Goal: Communication & Community: Answer question/provide support

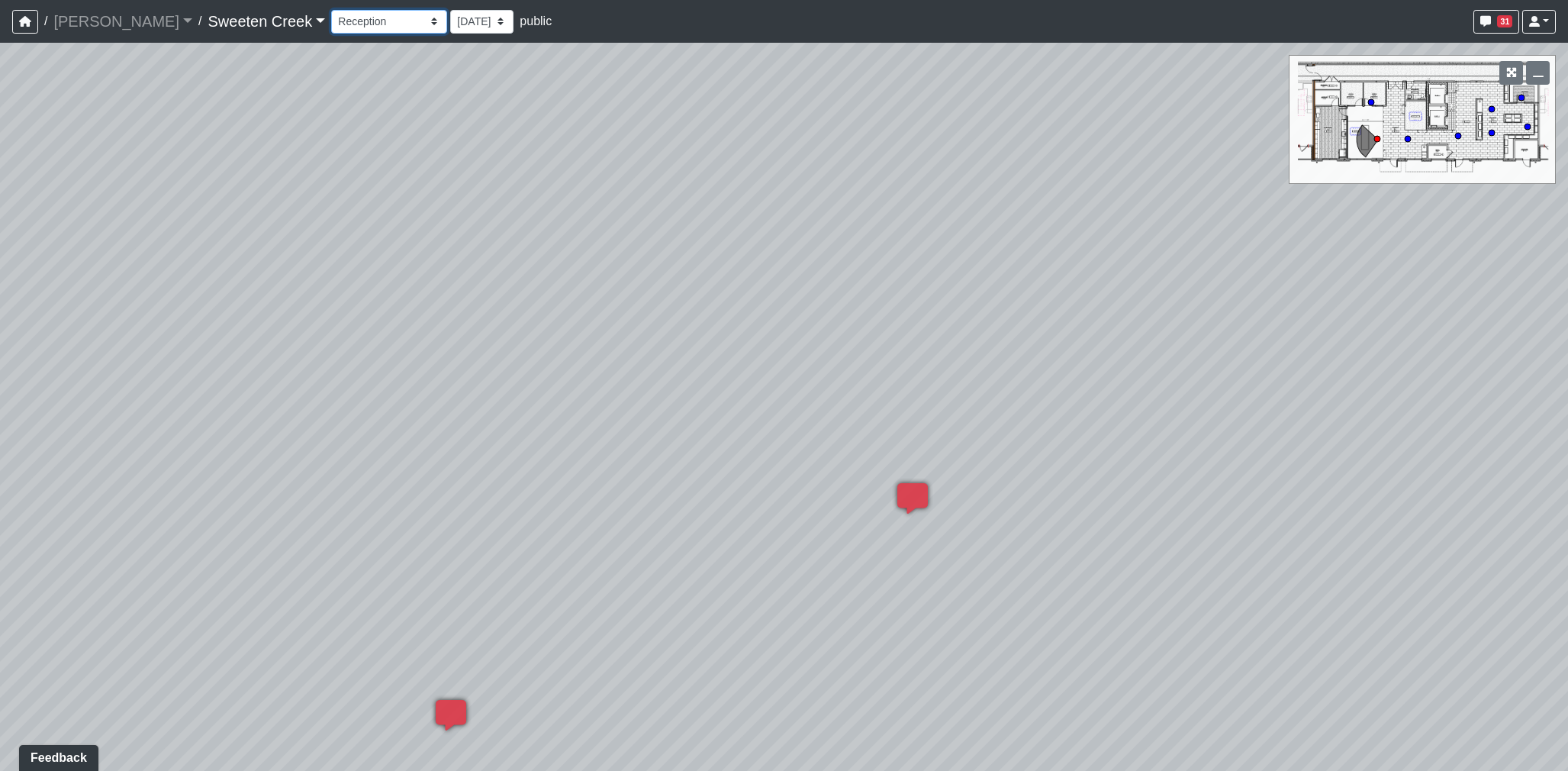
click at [331, 18] on select "Bistro Fitness - Hobby Booth Seating Counter Dining Dining 2 Elevators Elevator…" at bounding box center [389, 21] width 116 height 24
click at [331, 10] on select "Bistro Fitness - Hobby Booth Seating Counter Dining Dining 2 Elevators Elevator…" at bounding box center [389, 21] width 116 height 24
select select "2H77XdeJKUtA8xxmerksDG"
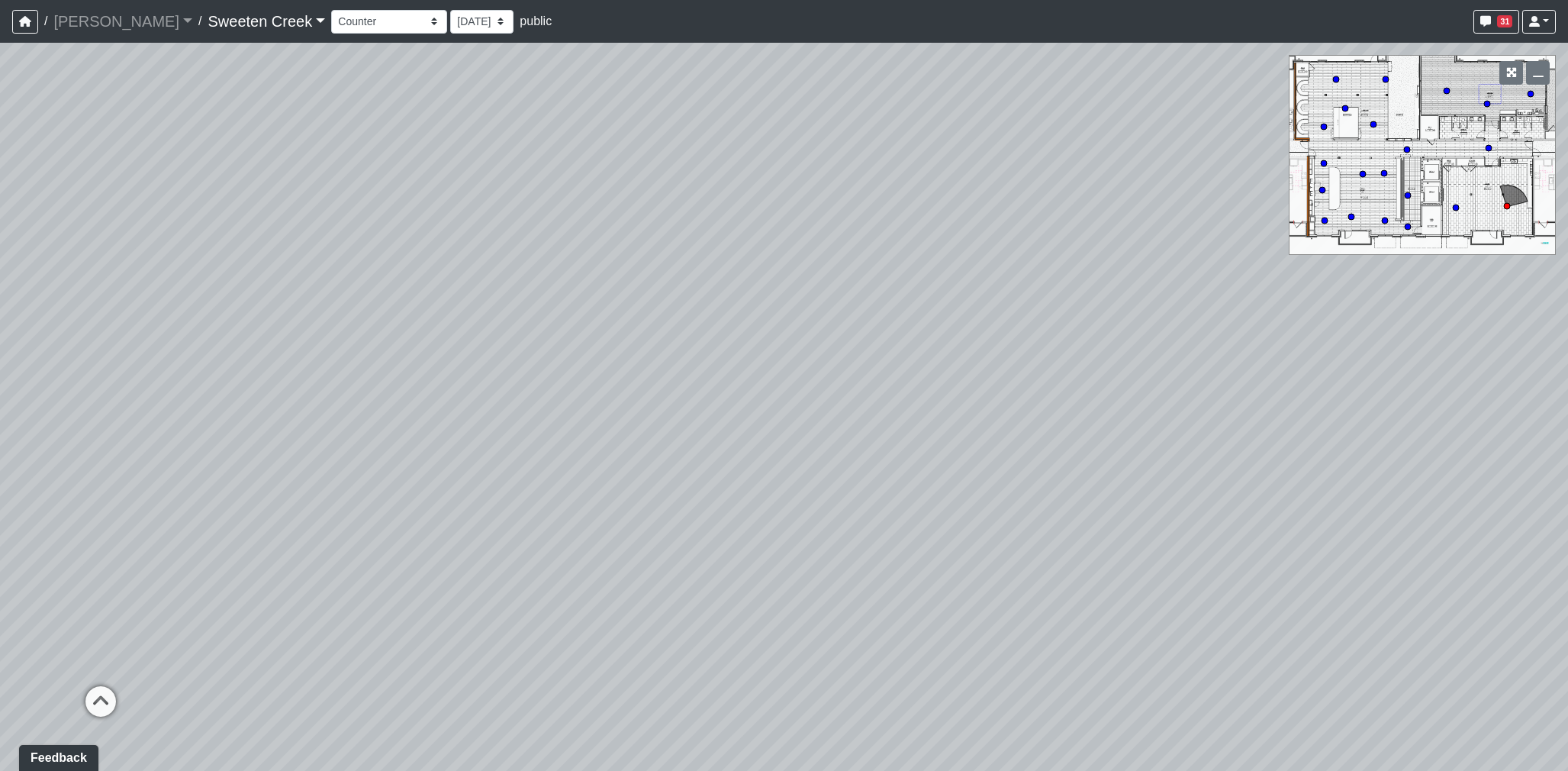
drag, startPoint x: 785, startPoint y: 551, endPoint x: 357, endPoint y: 515, distance: 429.5
click at [359, 515] on div "Loading... Office Loading... Reception Loading... Mailroom - Elevator Lobby Loa…" at bounding box center [784, 407] width 1568 height 728
drag, startPoint x: 807, startPoint y: 596, endPoint x: 318, endPoint y: 489, distance: 500.6
click at [290, 492] on div "Loading... Office Loading... Reception Loading... Mailroom - Elevator Lobby Loa…" at bounding box center [784, 407] width 1568 height 728
click at [541, 523] on span "Add comment" at bounding box center [574, 527] width 75 height 13
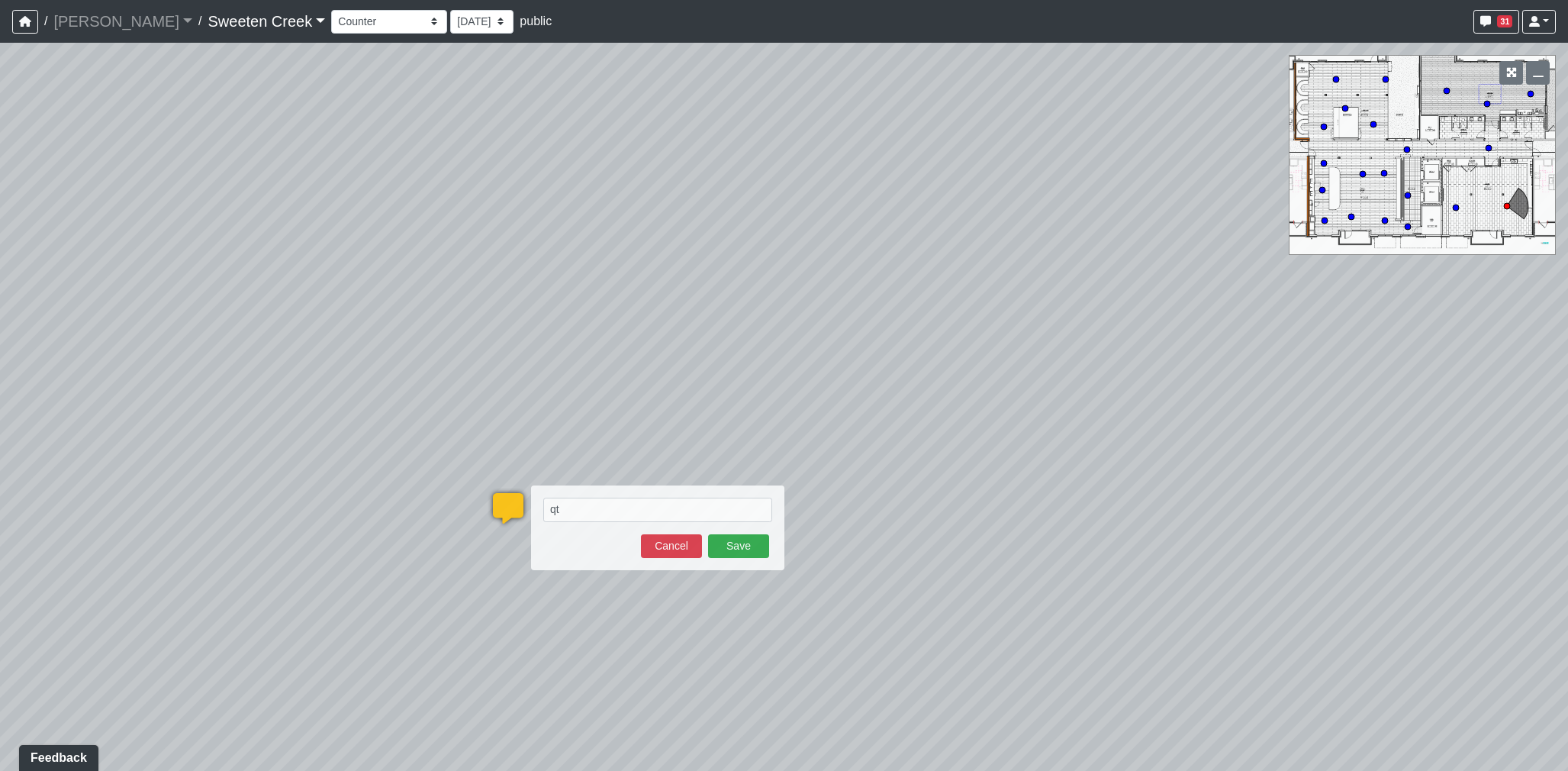
type textarea "q"
type textarea "h"
type textarea "B"
click at [613, 512] on textarea "HBY-" at bounding box center [658, 510] width 229 height 25
paste textarea "[URL][DOMAIN_NAME]"
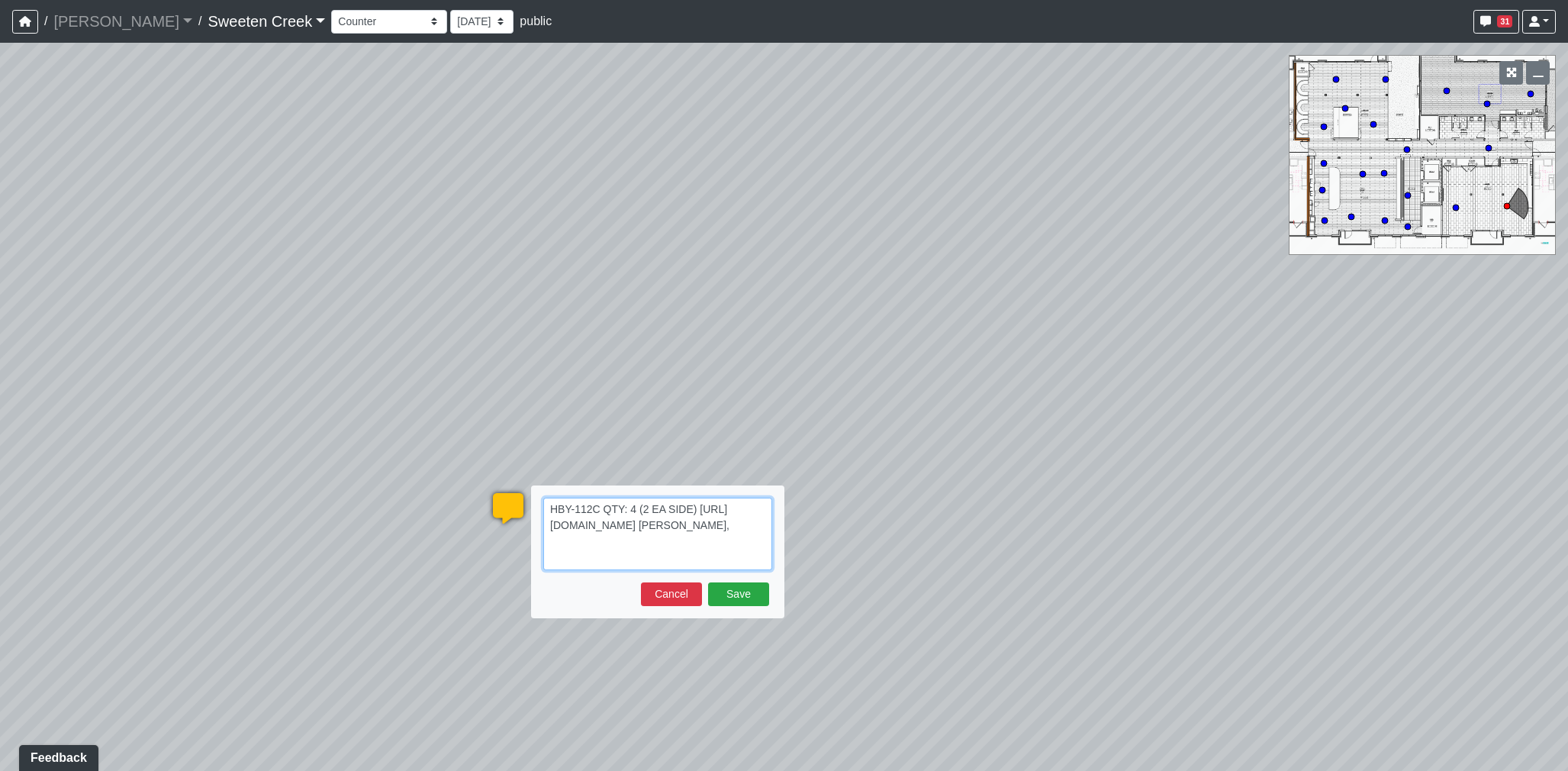
click at [721, 561] on textarea "HBY-112C QTY: 4 (2 EA SIDE) [URL][DOMAIN_NAME] [PERSON_NAME]," at bounding box center [658, 534] width 229 height 73
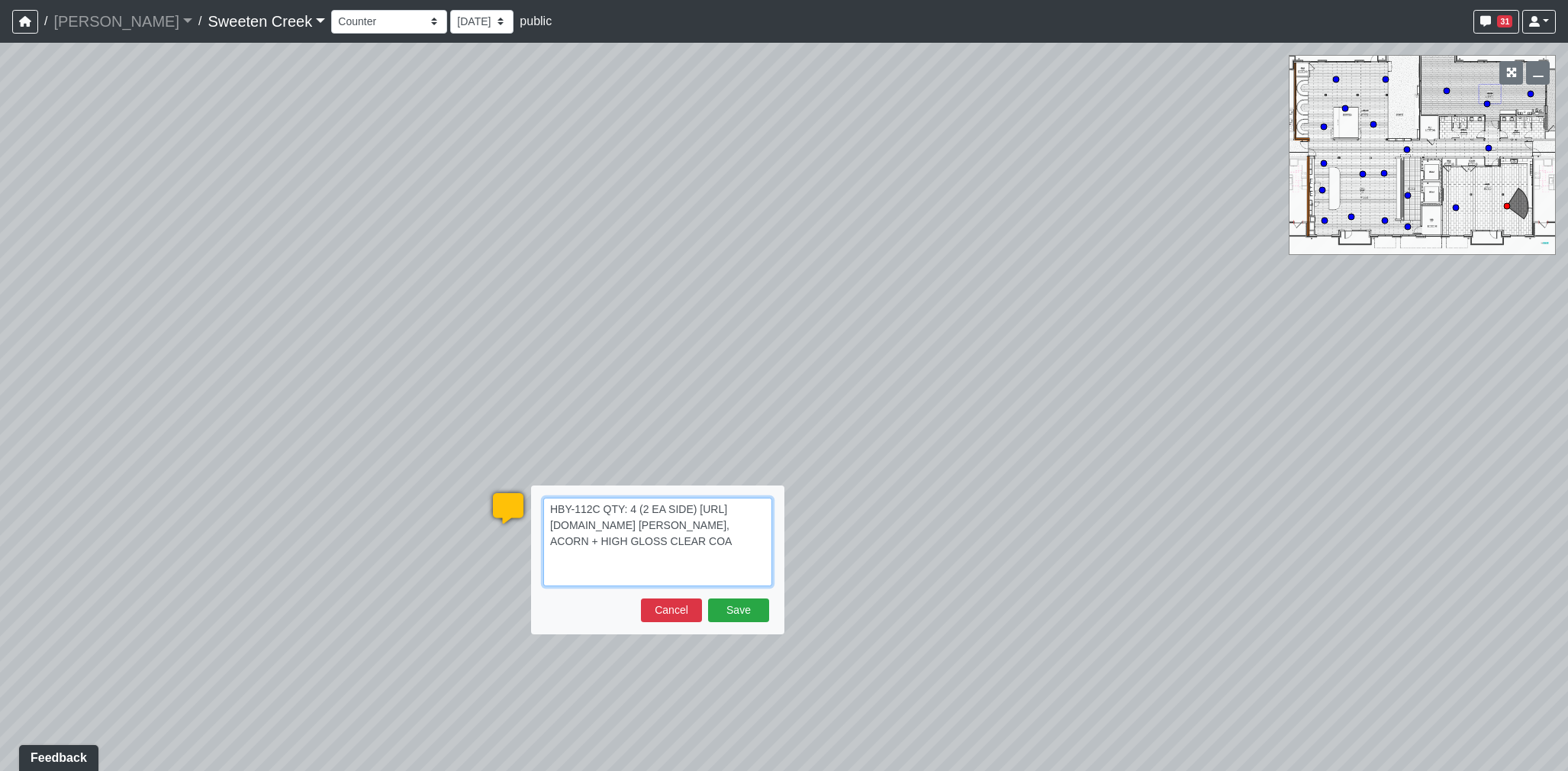
type textarea "HBY-112C QTY: 4 (2 EA SIDE) [URL][DOMAIN_NAME] [PERSON_NAME], ACORN + HIGH GLOS…"
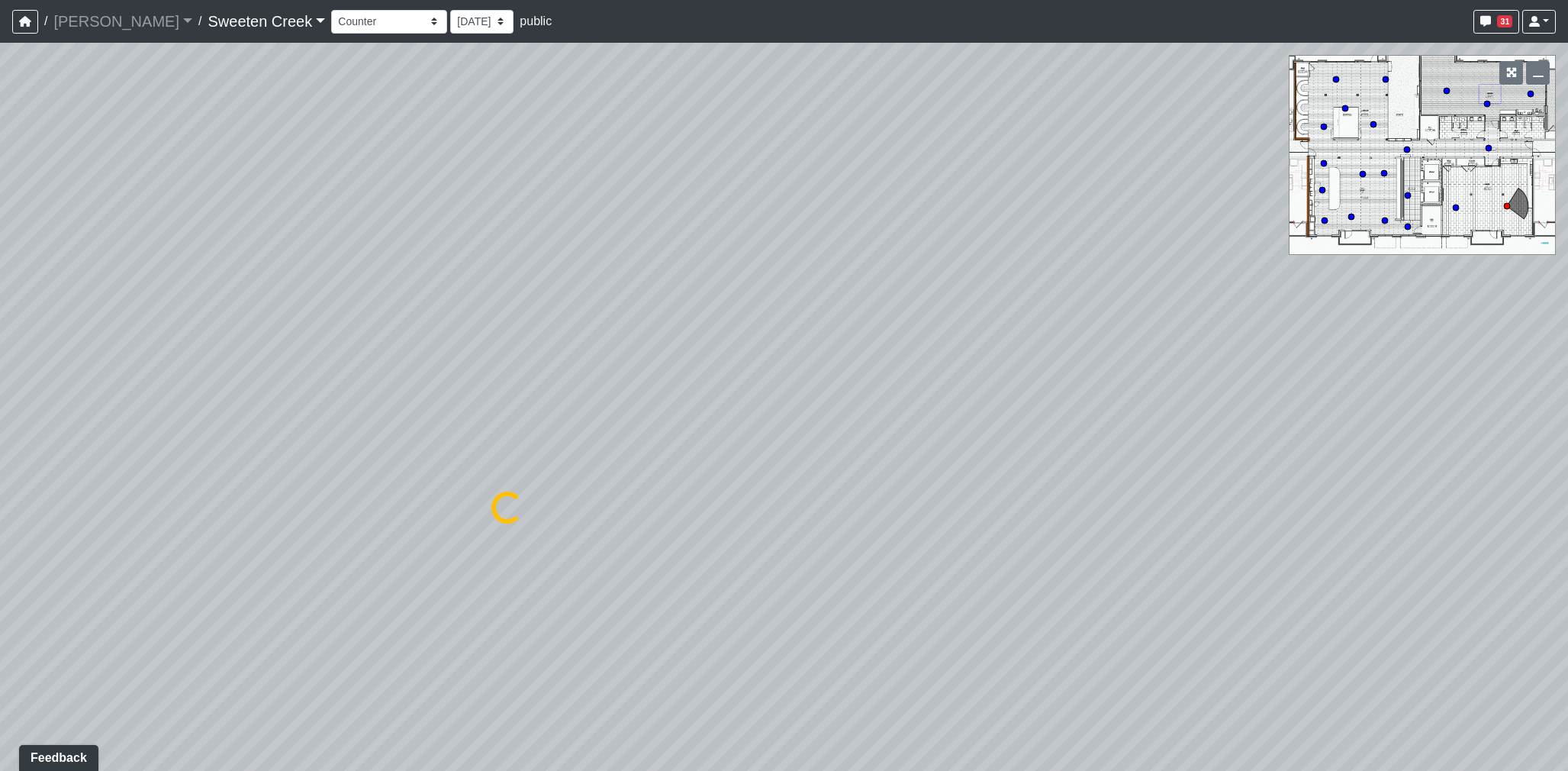
select select "2H77XdeJKUtA8xxmerksDG"
drag, startPoint x: 230, startPoint y: 481, endPoint x: 1000, endPoint y: 455, distance: 770.4
click at [1000, 455] on div "Loading... Office Loading... Reception Loading... Mailroom - Elevator Lobby Loa…" at bounding box center [784, 407] width 1568 height 728
drag, startPoint x: 769, startPoint y: 468, endPoint x: 584, endPoint y: 489, distance: 186.2
click at [1154, 485] on div "Loading... Office Loading... Reception Loading... Mailroom - Elevator Lobby Loa…" at bounding box center [784, 407] width 1568 height 728
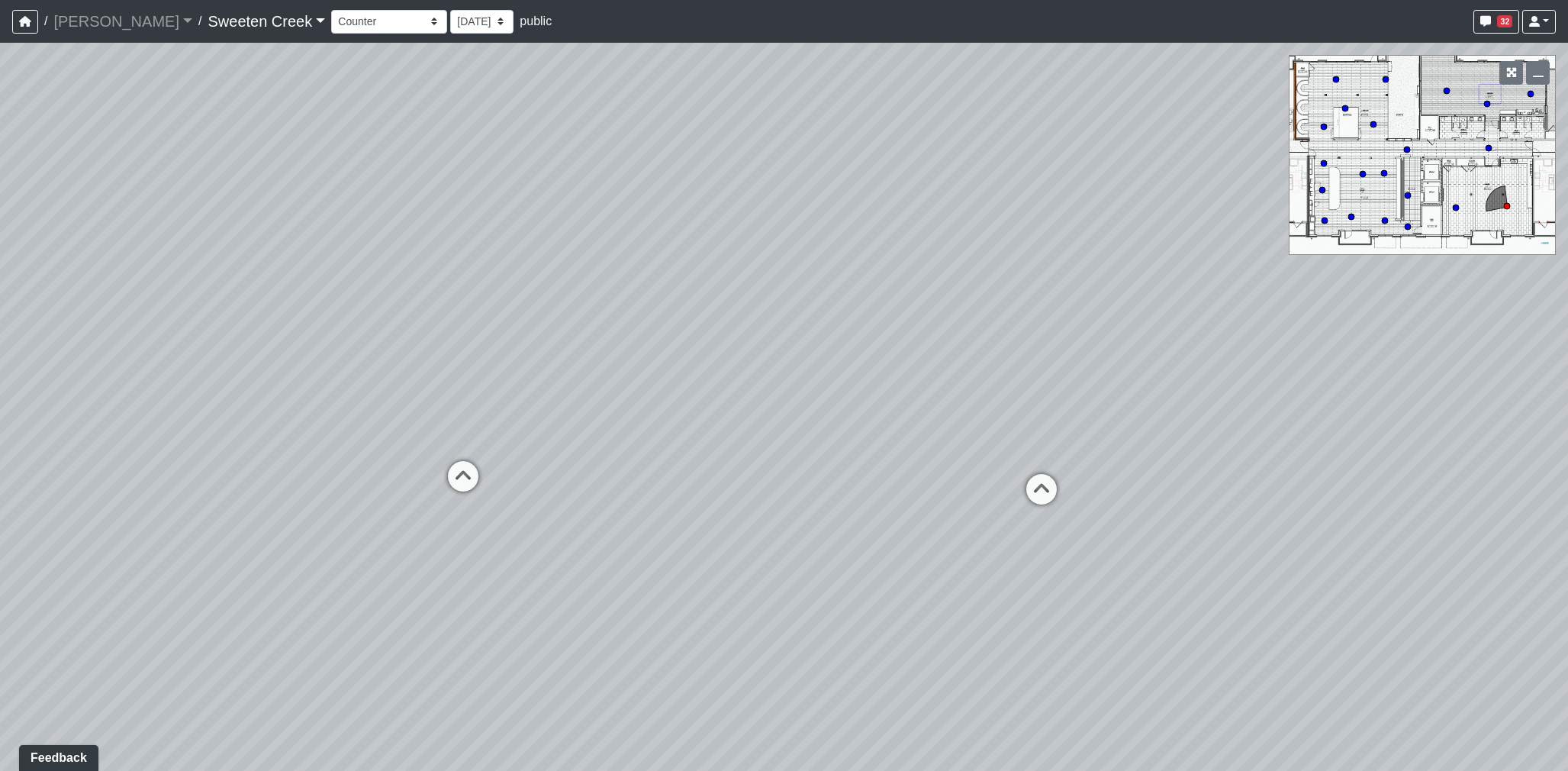
drag, startPoint x: 465, startPoint y: 474, endPoint x: 913, endPoint y: 475, distance: 448.0
click at [913, 475] on div "Loading... Office Loading... Reception Loading... Mailroom - Elevator Lobby Loa…" at bounding box center [784, 407] width 1568 height 728
click at [874, 515] on div "Loading... Office Loading... Reception Loading... Mailroom - Elevator Lobby Loa…" at bounding box center [784, 407] width 1568 height 728
click at [902, 524] on li "Add comment" at bounding box center [977, 535] width 198 height 23
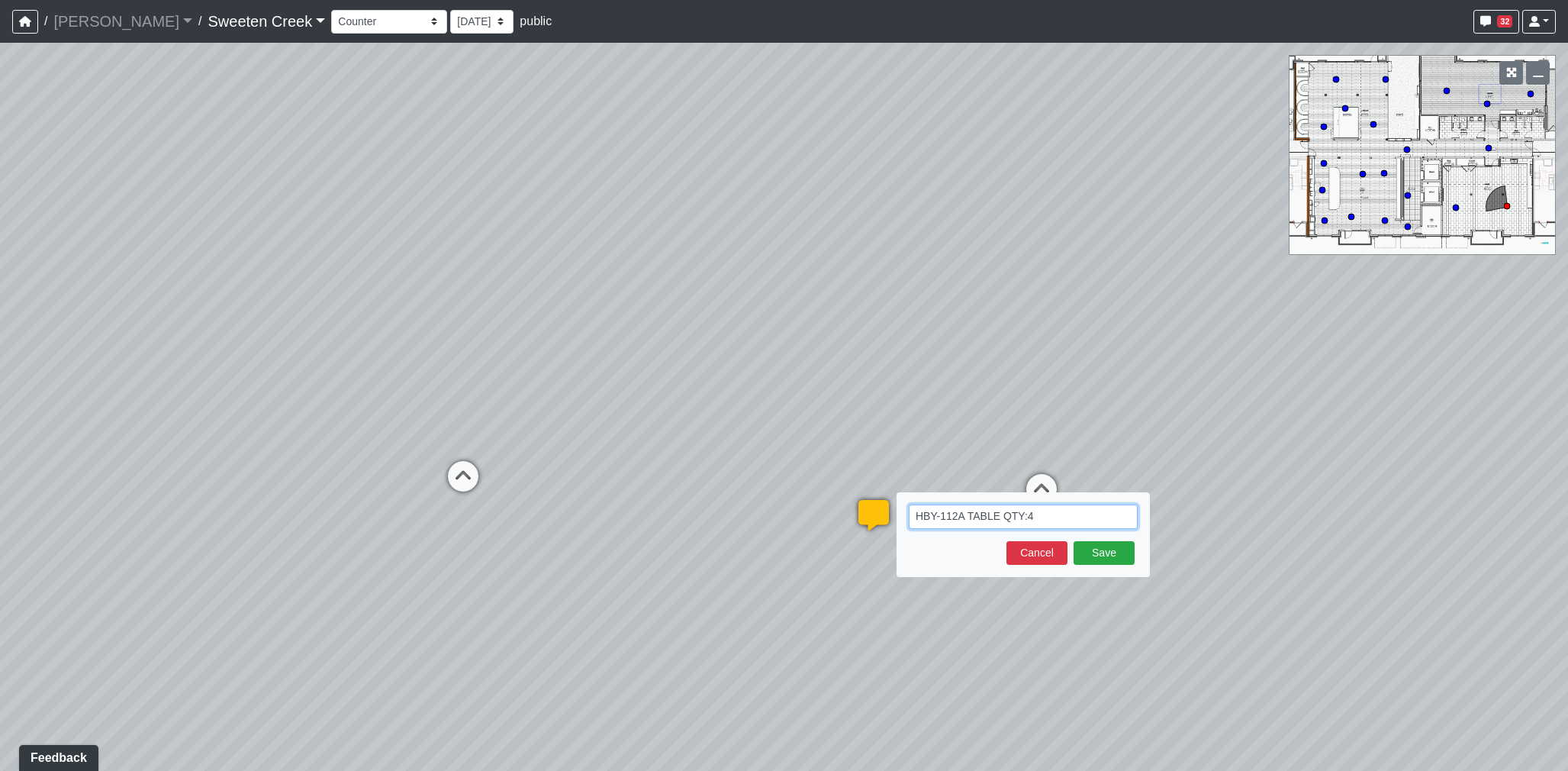
paste textarea "[URL][DOMAIN_NAME]"
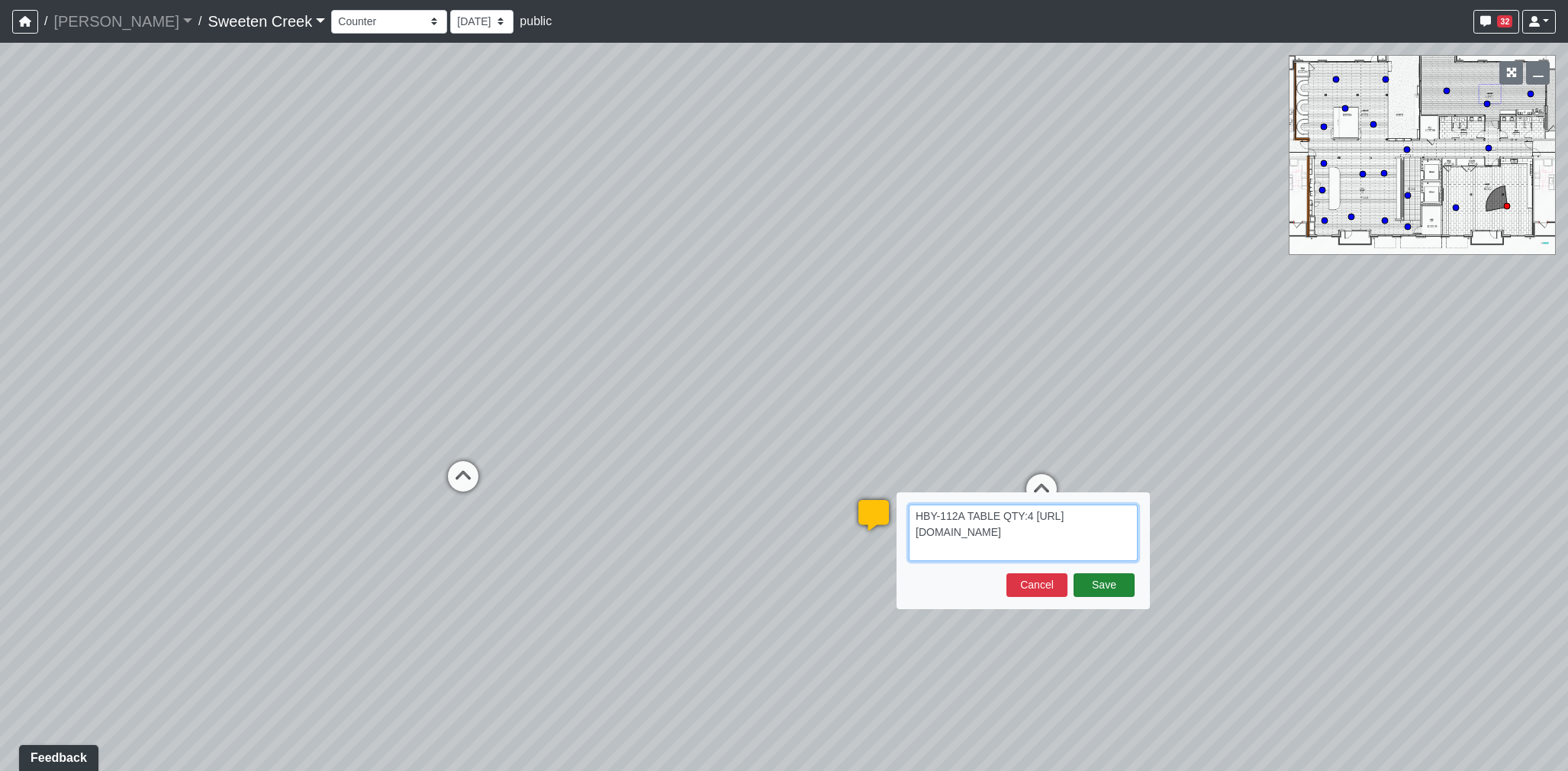
type textarea "HBY-112A TABLE QTY:4 [URL][DOMAIN_NAME]"
click at [1104, 575] on button "Save" at bounding box center [1104, 585] width 61 height 24
select select "2H77XdeJKUtA8xxmerksDG"
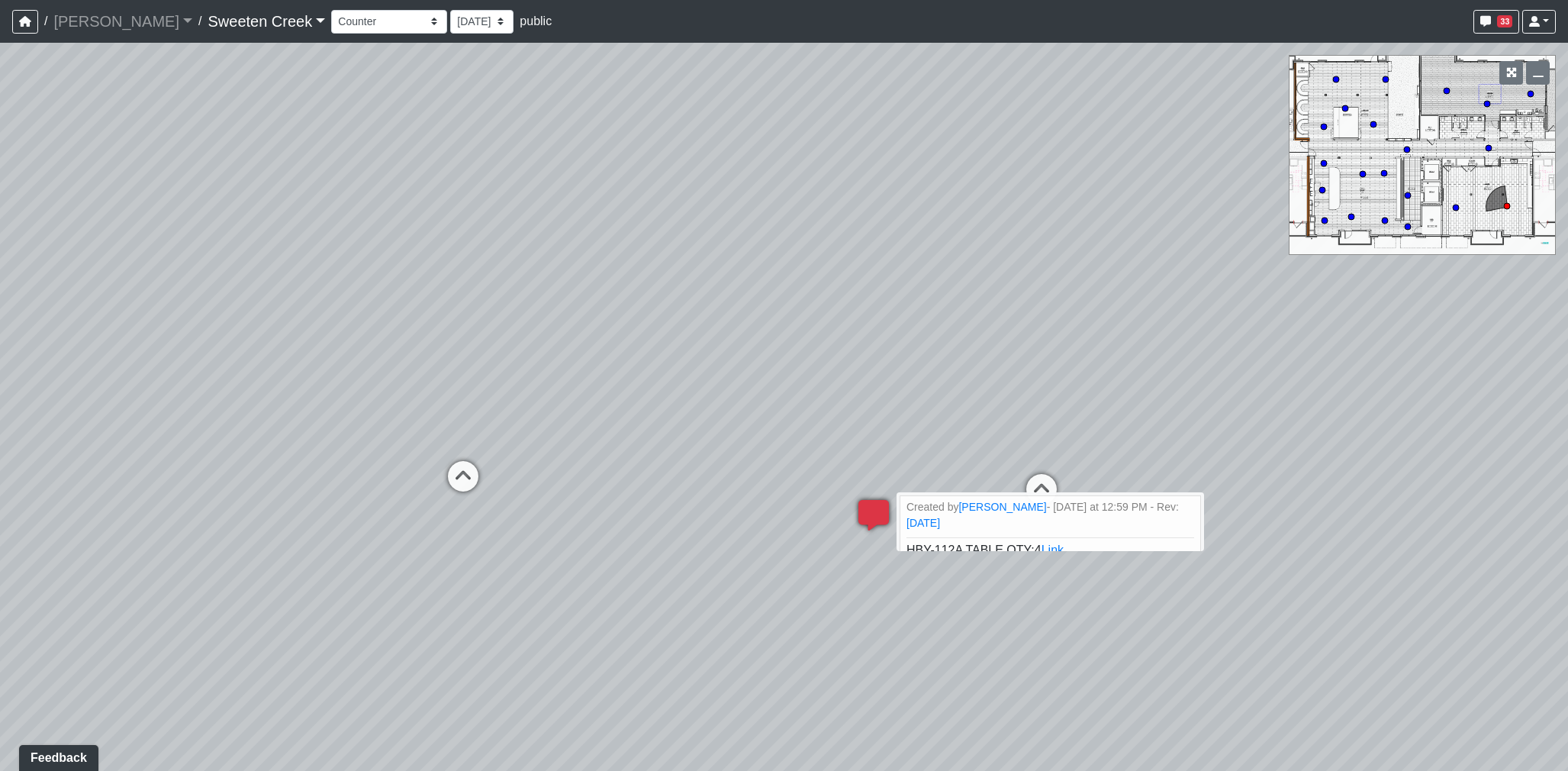
click at [876, 520] on icon at bounding box center [874, 523] width 46 height 46
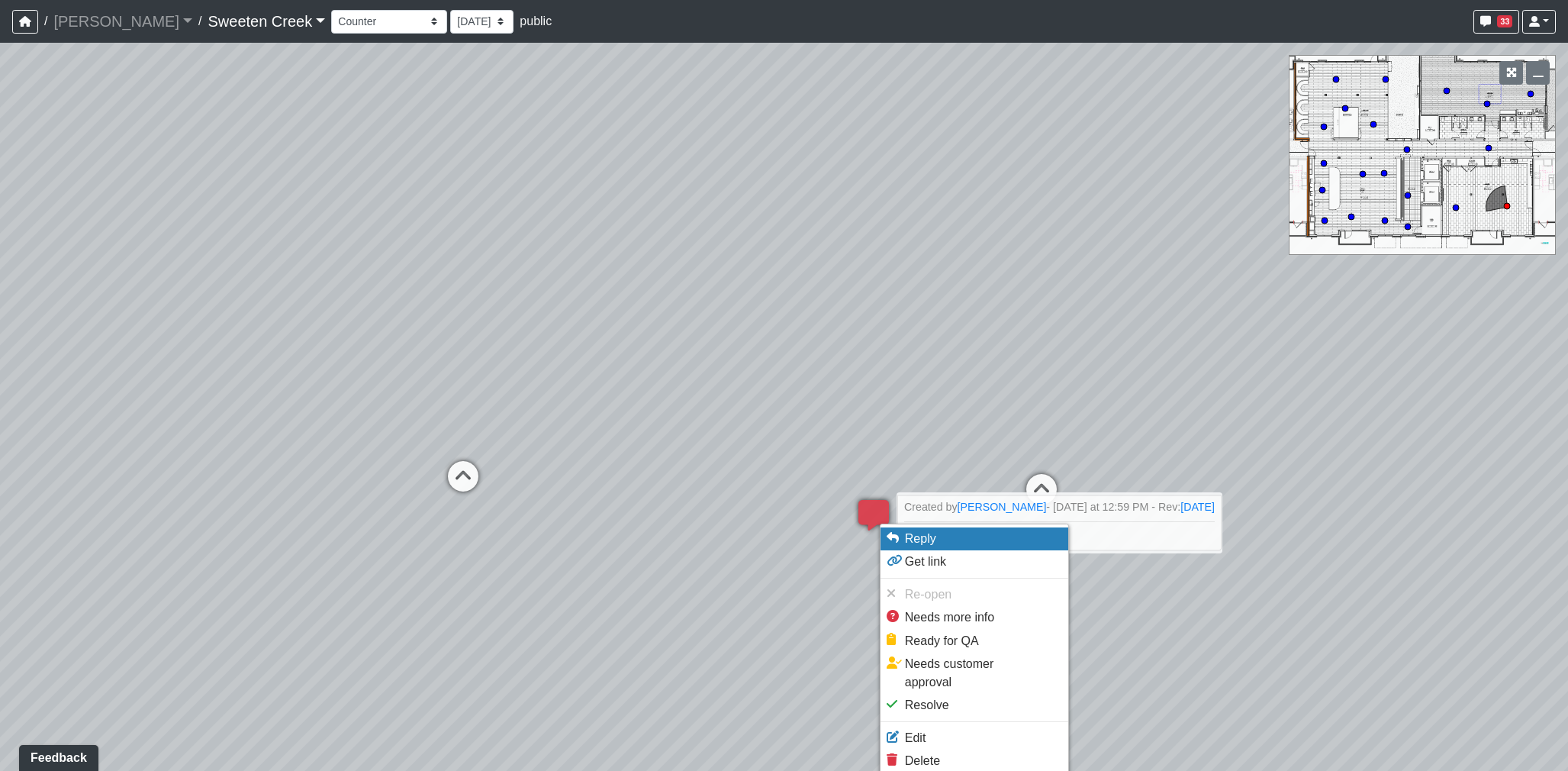
click at [936, 539] on li "Reply" at bounding box center [974, 539] width 187 height 23
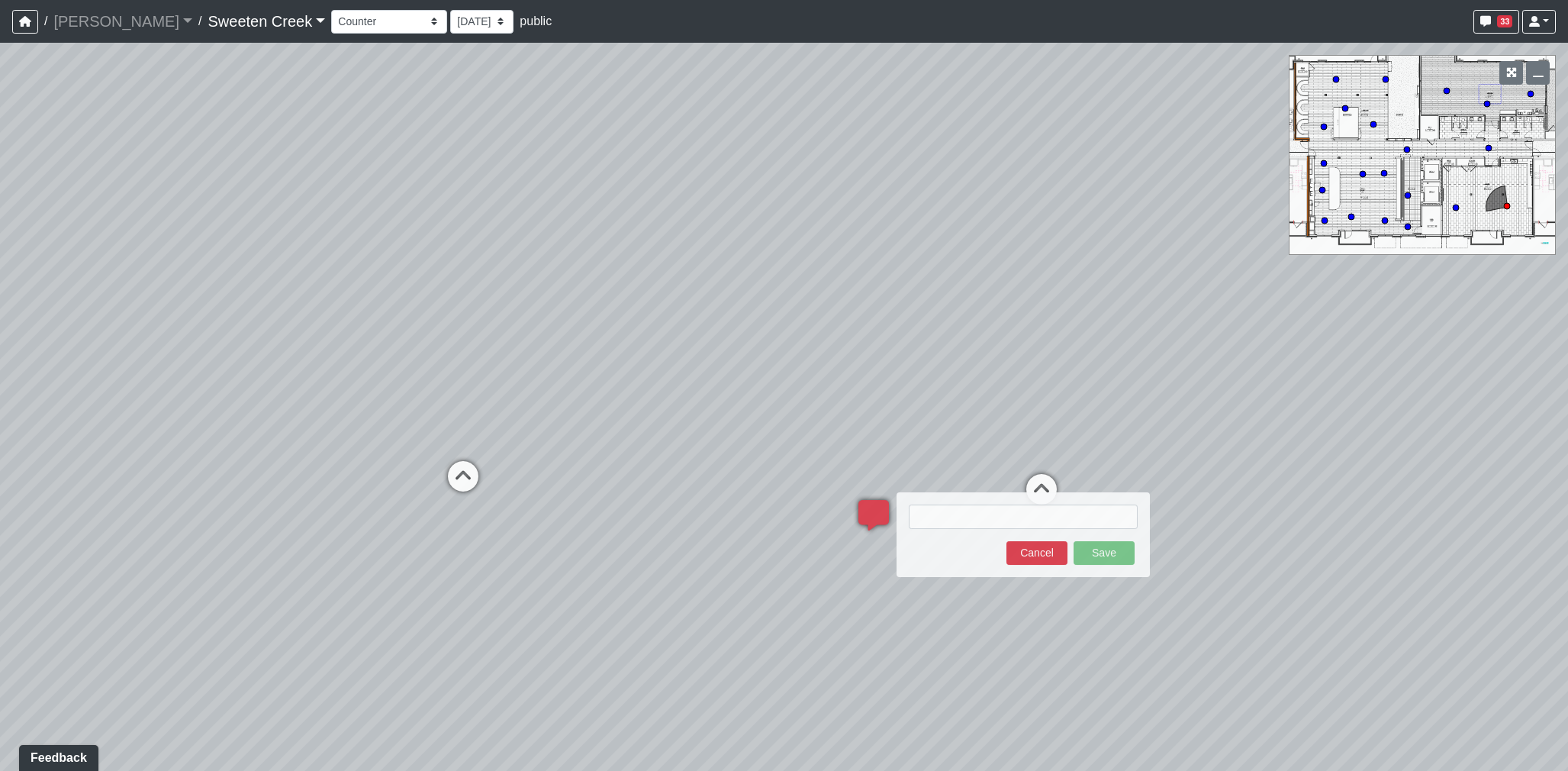
type textarea "blob:[URL][DOMAIN_NAME]"
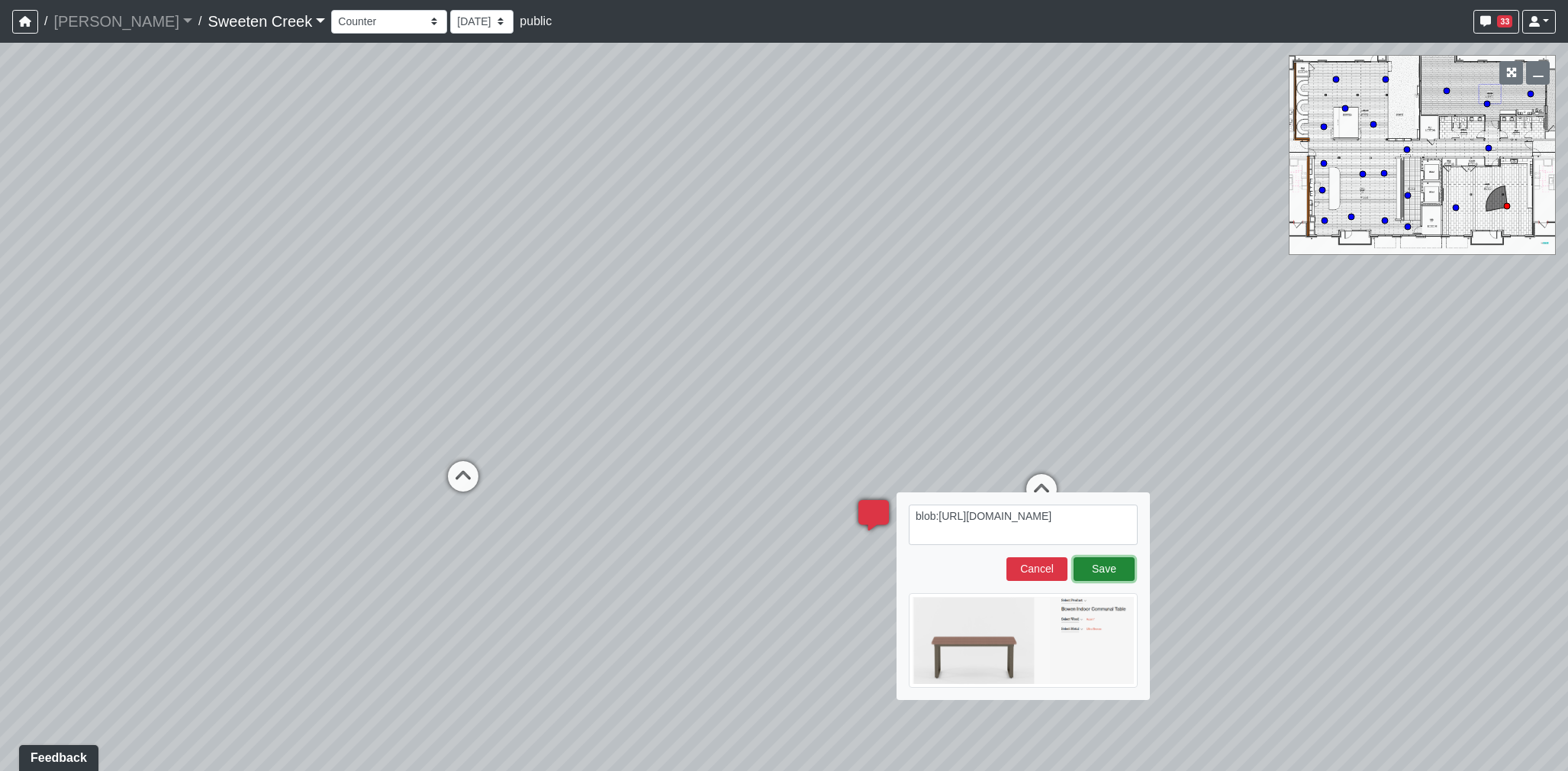
click at [1111, 561] on button "Save" at bounding box center [1104, 568] width 61 height 24
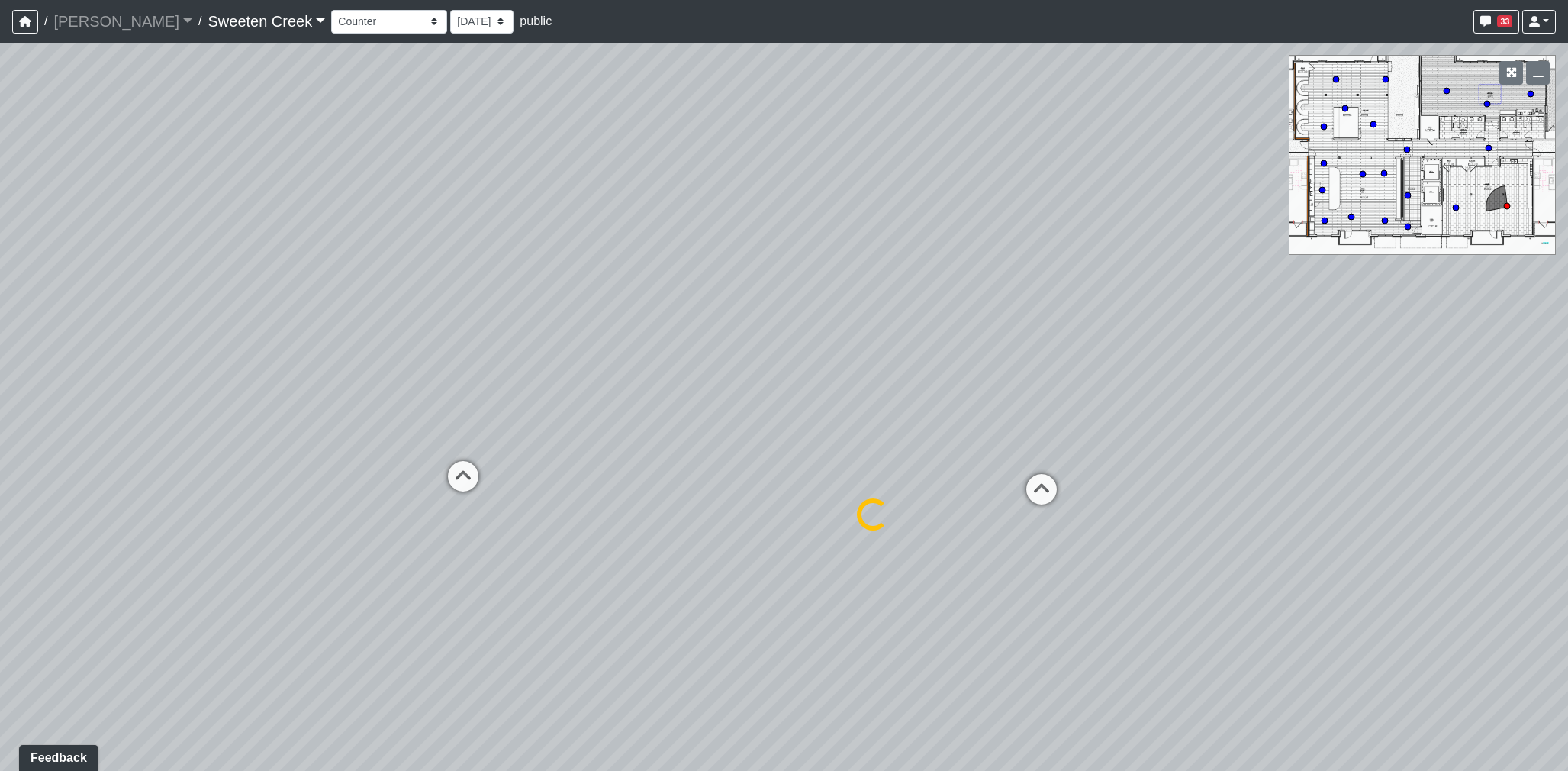
select select "2H77XdeJKUtA8xxmerksDG"
drag, startPoint x: 645, startPoint y: 439, endPoint x: 51, endPoint y: 254, distance: 622.1
click at [550, 395] on div "Loading... Office Loading... Reception Loading... Mailroom - Elevator Lobby Loa…" at bounding box center [784, 407] width 1568 height 728
click at [815, 438] on icon at bounding box center [818, 441] width 12 height 12
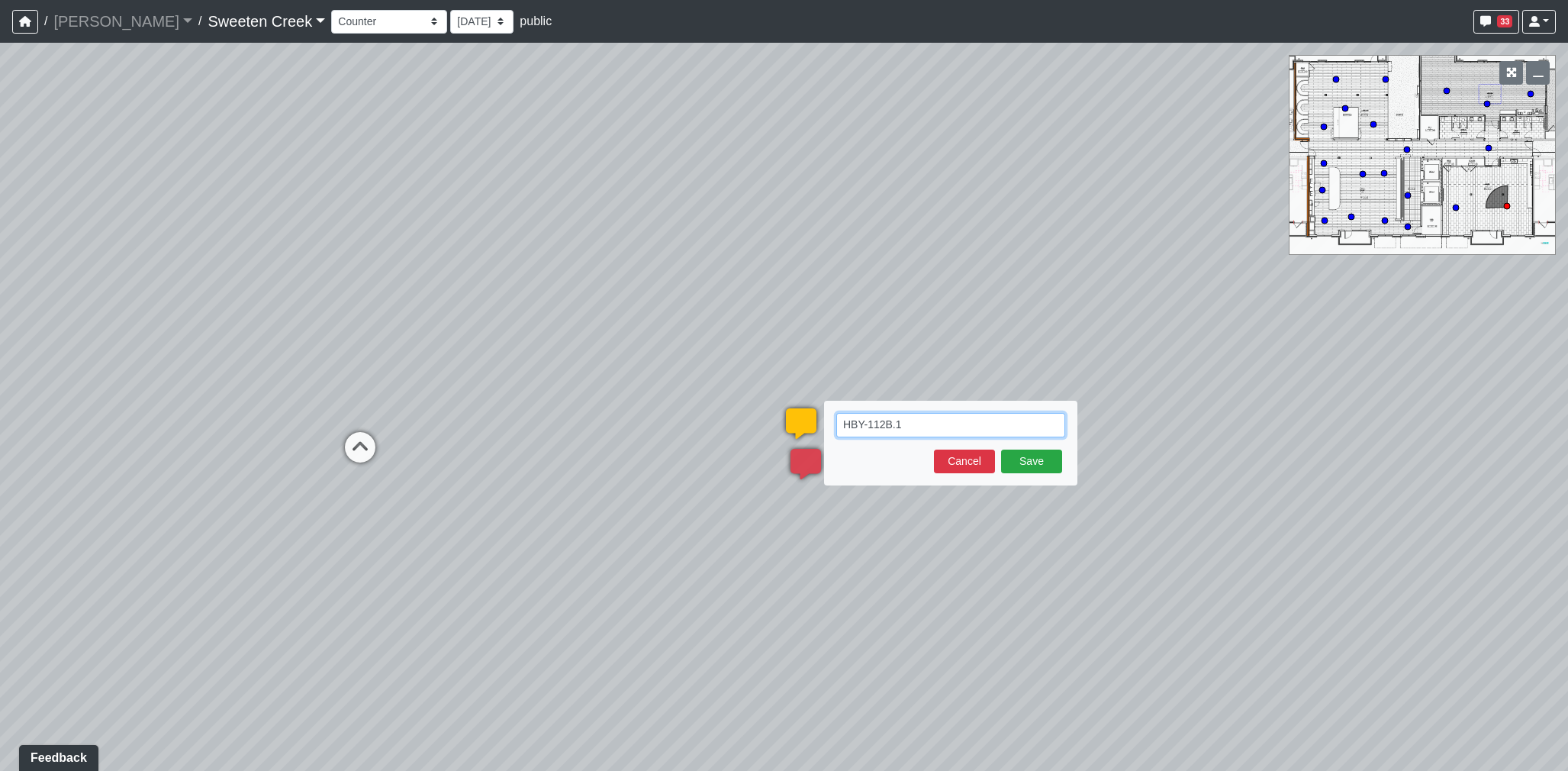
click at [915, 422] on textarea "HBY-112B.1" at bounding box center [951, 425] width 229 height 25
paste textarea "blob:[URL][DOMAIN_NAME]"
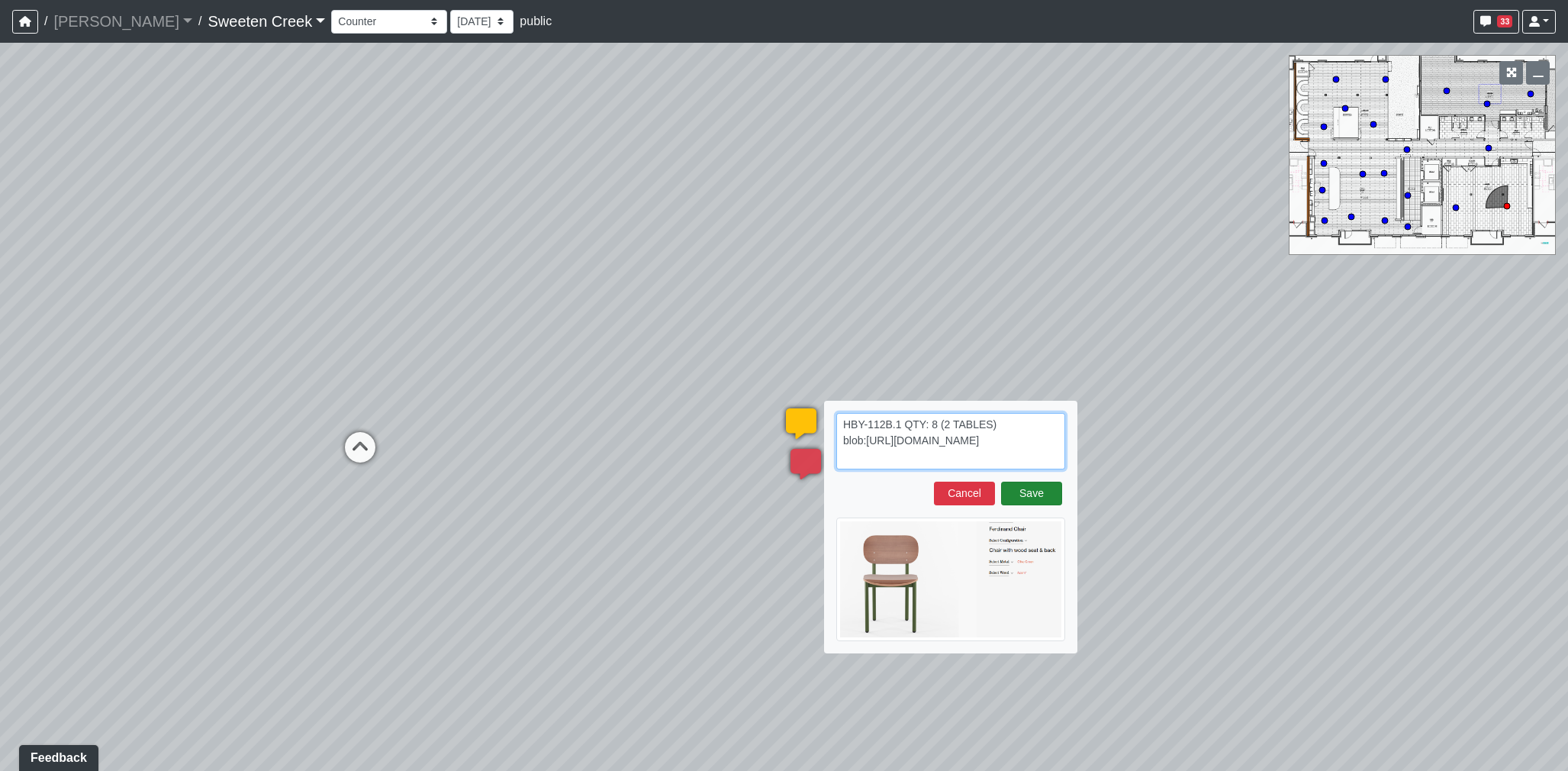
type textarea "HBY-112B.1 QTY: 8 (2 TABLES) blob:[URL][DOMAIN_NAME]"
click at [1061, 492] on button "Save" at bounding box center [1032, 493] width 61 height 24
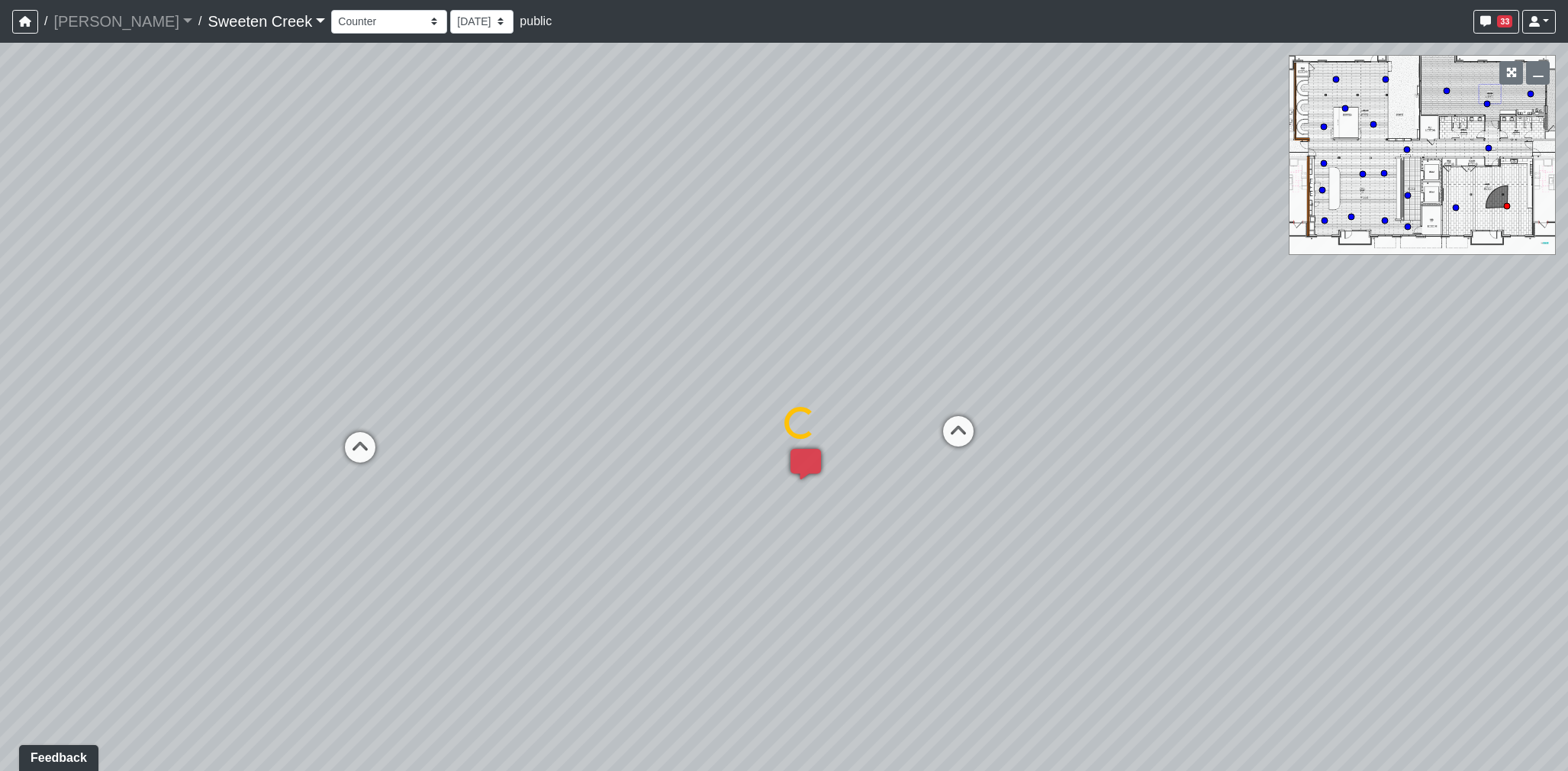
select select "2H77XdeJKUtA8xxmerksDG"
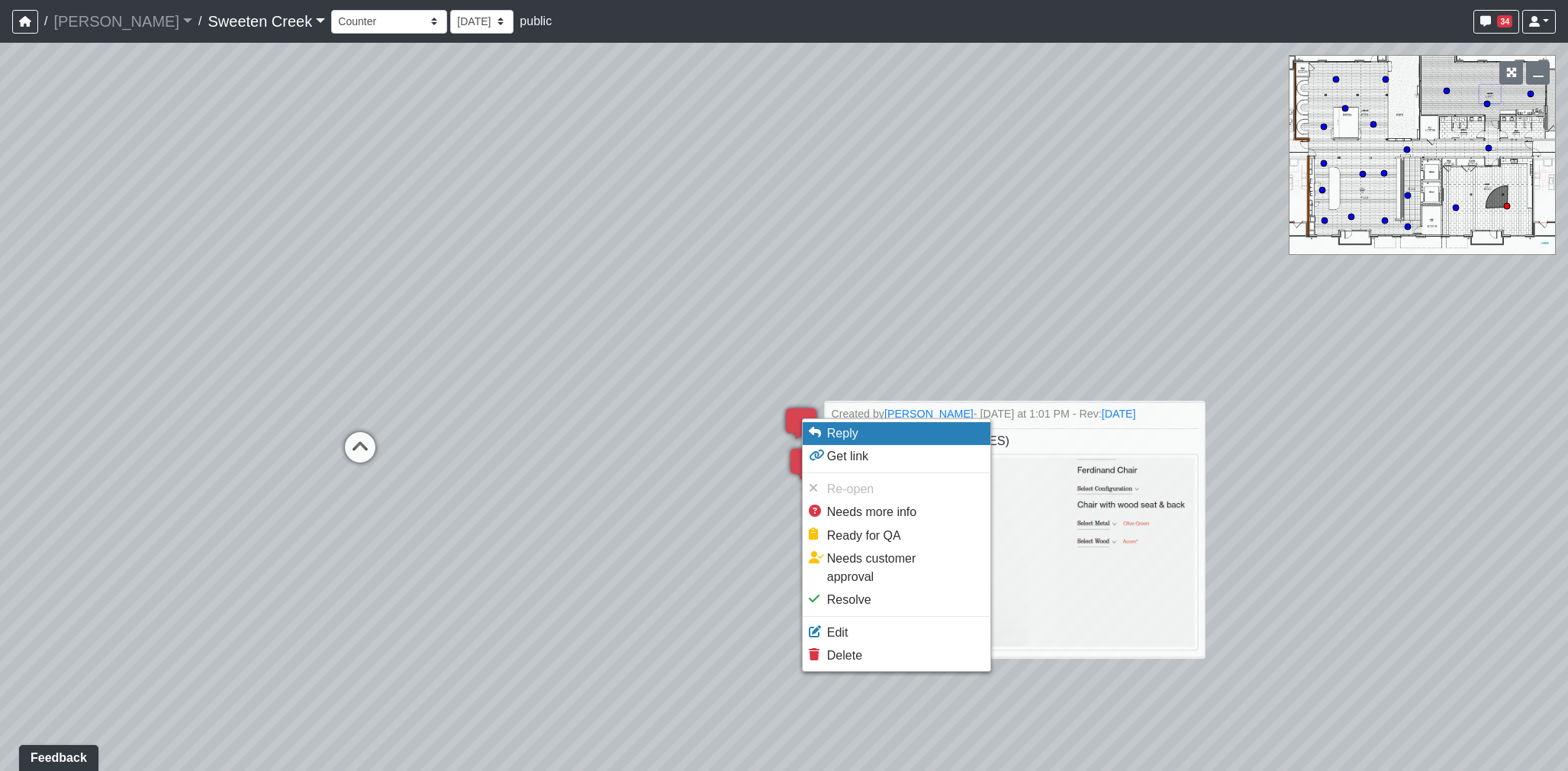
click at [844, 432] on span "Reply" at bounding box center [843, 433] width 31 height 13
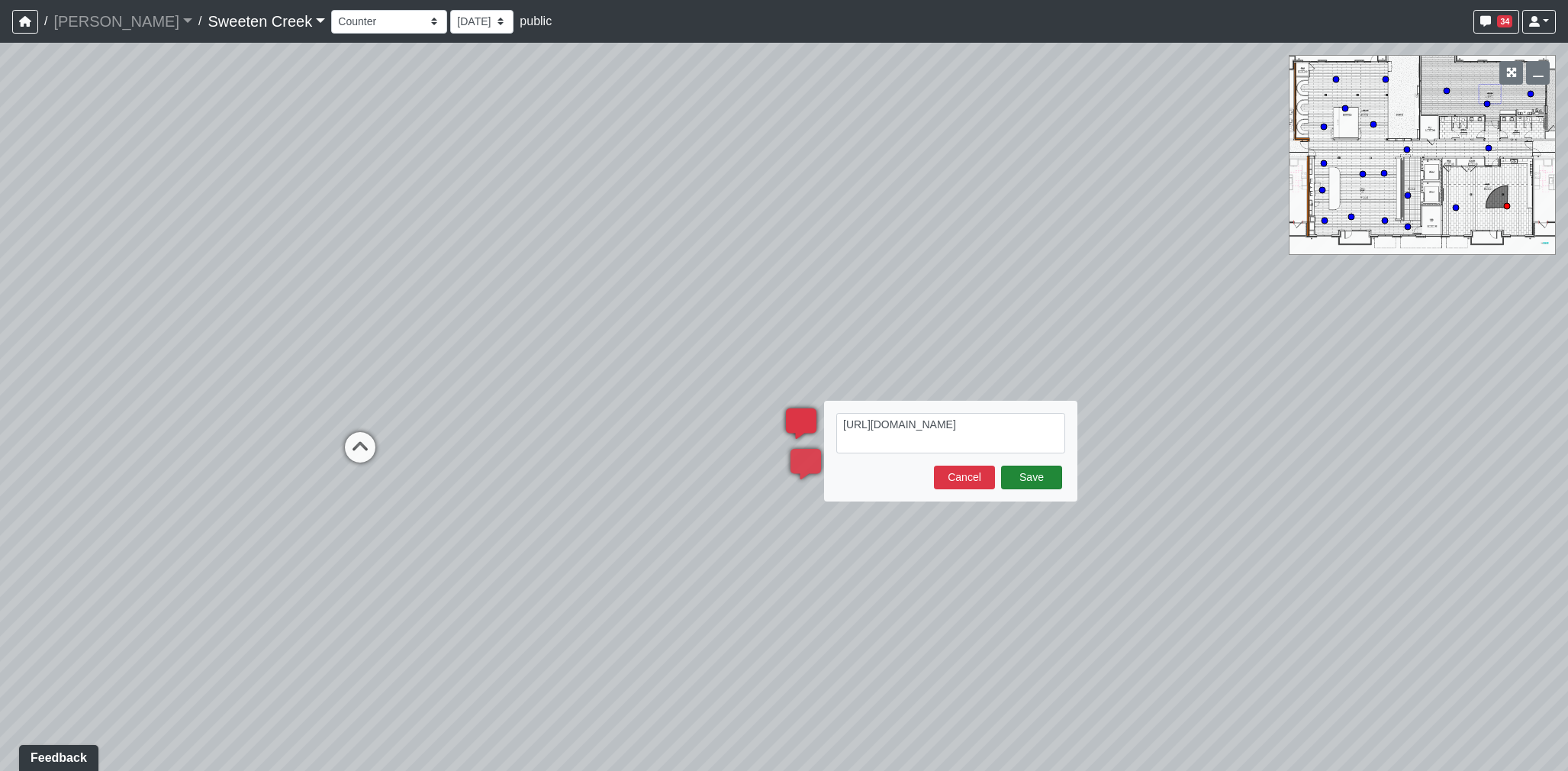
type textarea "[URL][DOMAIN_NAME]"
click at [1039, 470] on button "Save" at bounding box center [1032, 477] width 61 height 24
select select "2H77XdeJKUtA8xxmerksDG"
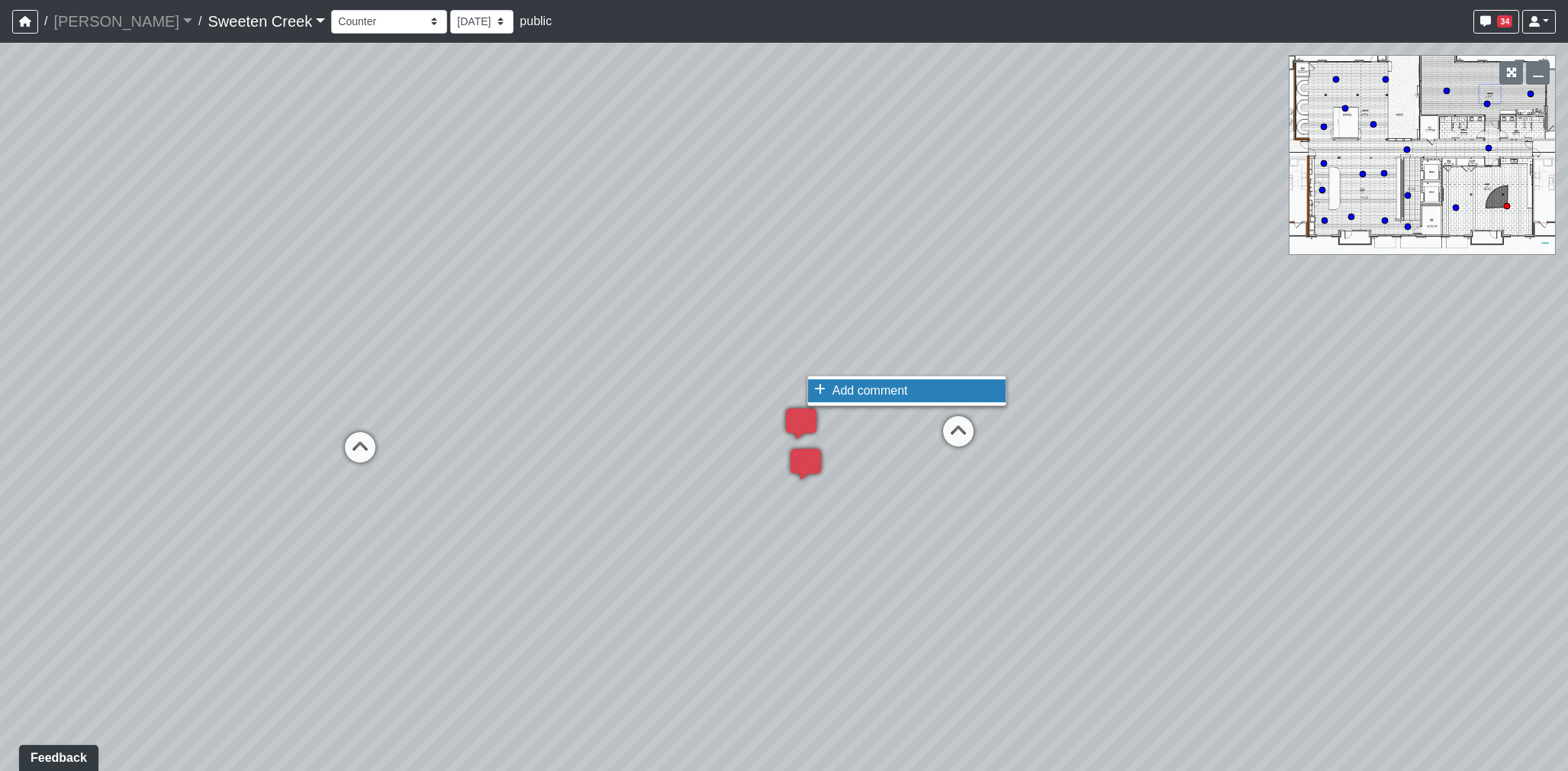
click at [828, 389] on li "Add comment" at bounding box center [907, 391] width 198 height 23
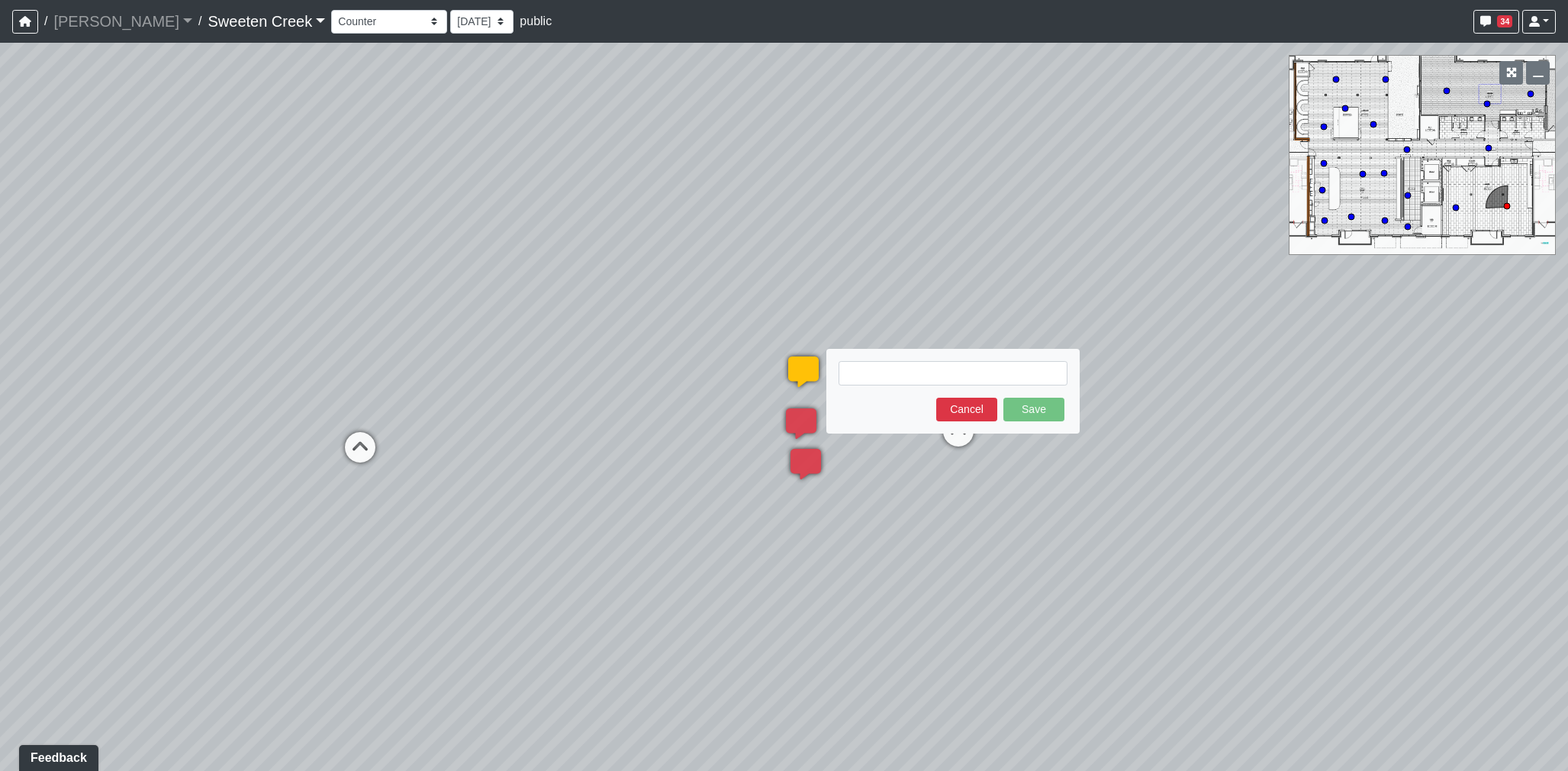
type textarea "B"
click at [890, 378] on textarea "HBY-" at bounding box center [954, 374] width 229 height 25
click at [993, 372] on textarea "HBY-112B.2 QTY: 8 (2 TABLES)" at bounding box center [954, 374] width 229 height 25
paste textarea "blob:[URL][DOMAIN_NAME]"
type textarea "HBY-112B.2 QTY: 8 (2 TABLES) blob:[URL][DOMAIN_NAME]"
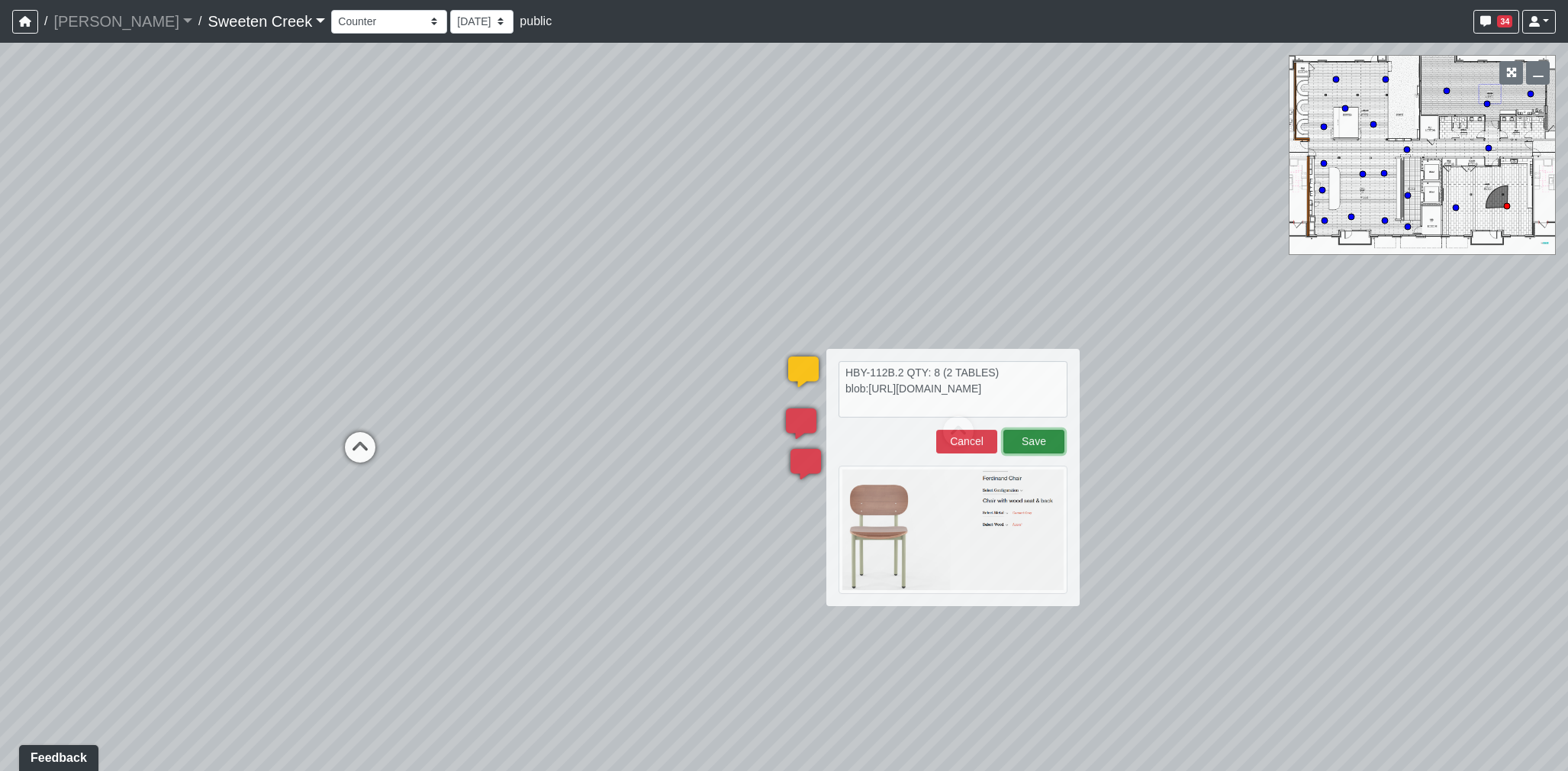
drag, startPoint x: 1033, startPoint y: 436, endPoint x: 1020, endPoint y: 403, distance: 35.5
click at [1033, 437] on button "Save" at bounding box center [1033, 441] width 61 height 24
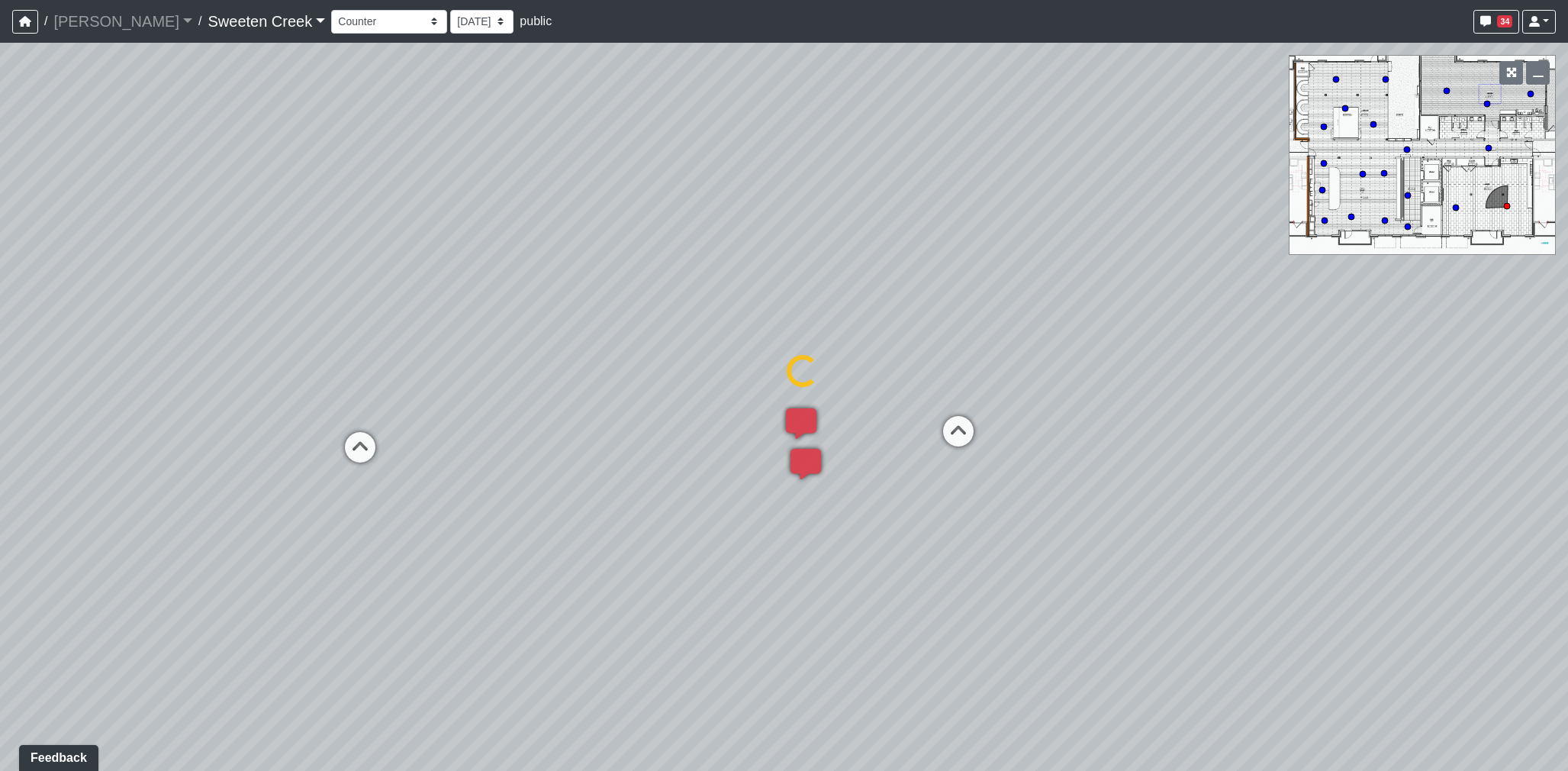
select select "2H77XdeJKUtA8xxmerksDG"
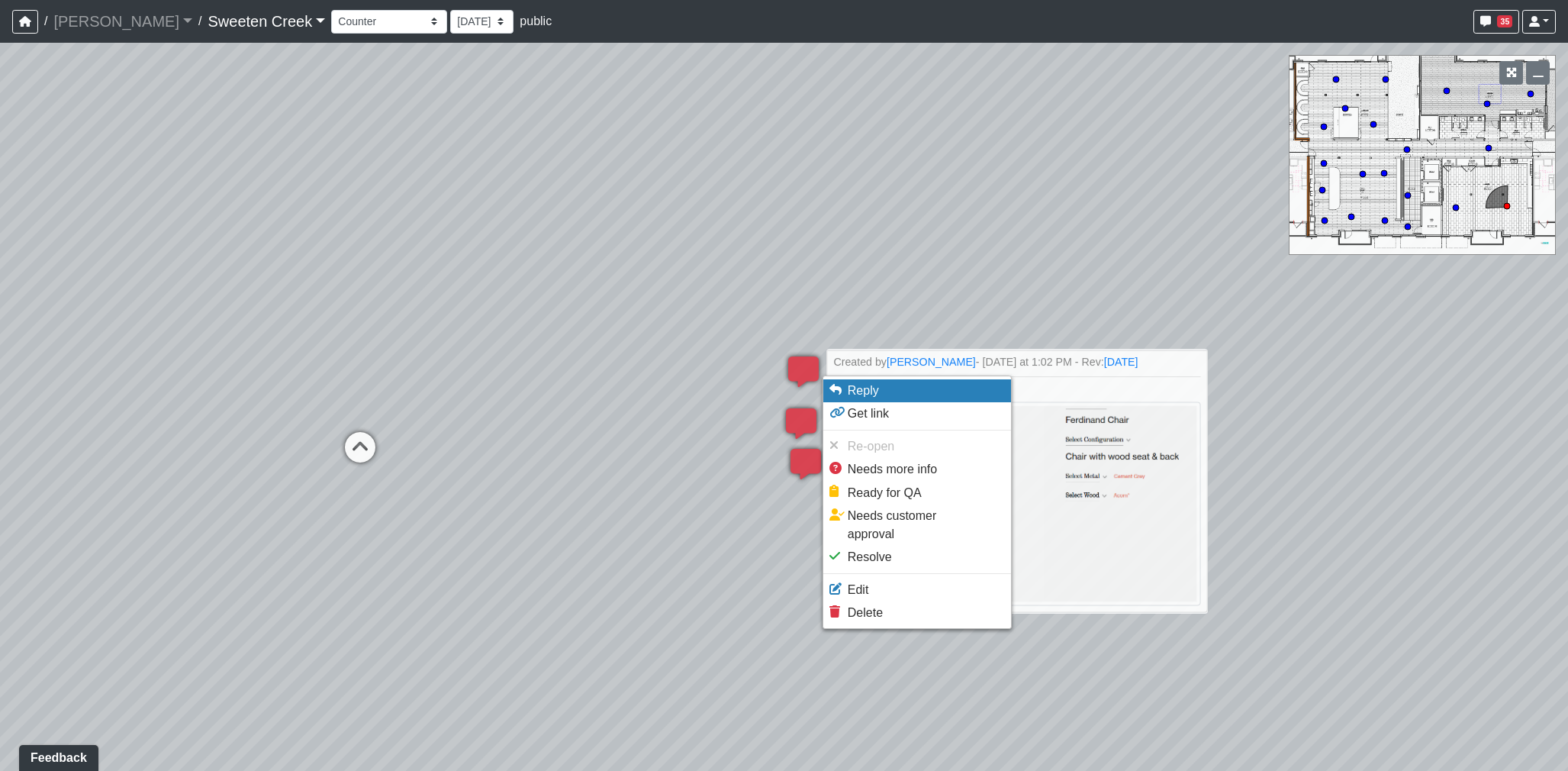
click at [880, 387] on li "Reply" at bounding box center [916, 391] width 187 height 23
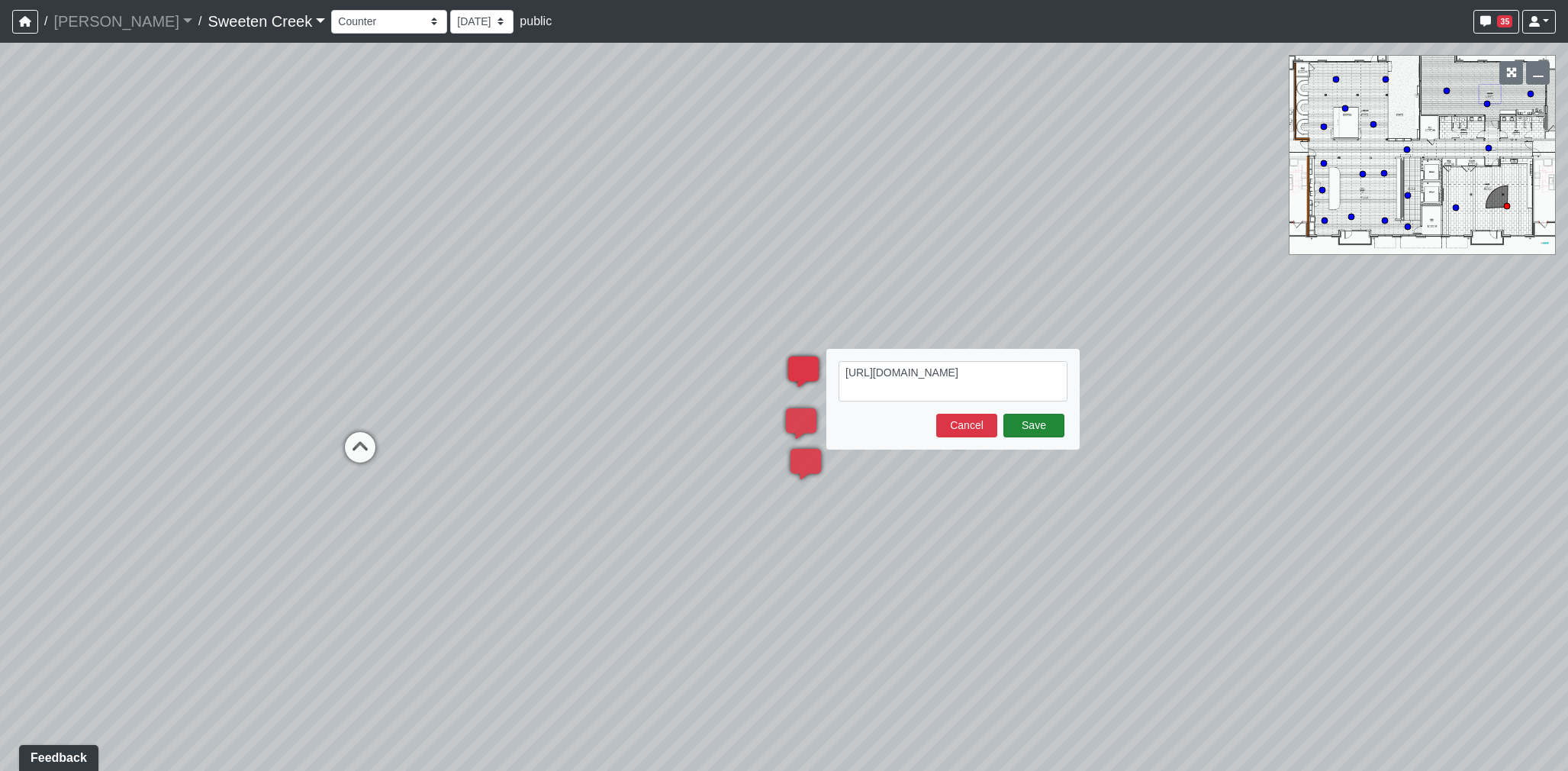
type textarea "[URL][DOMAIN_NAME]"
click at [1018, 417] on button "Save" at bounding box center [1033, 425] width 61 height 24
select select "2H77XdeJKUtA8xxmerksDG"
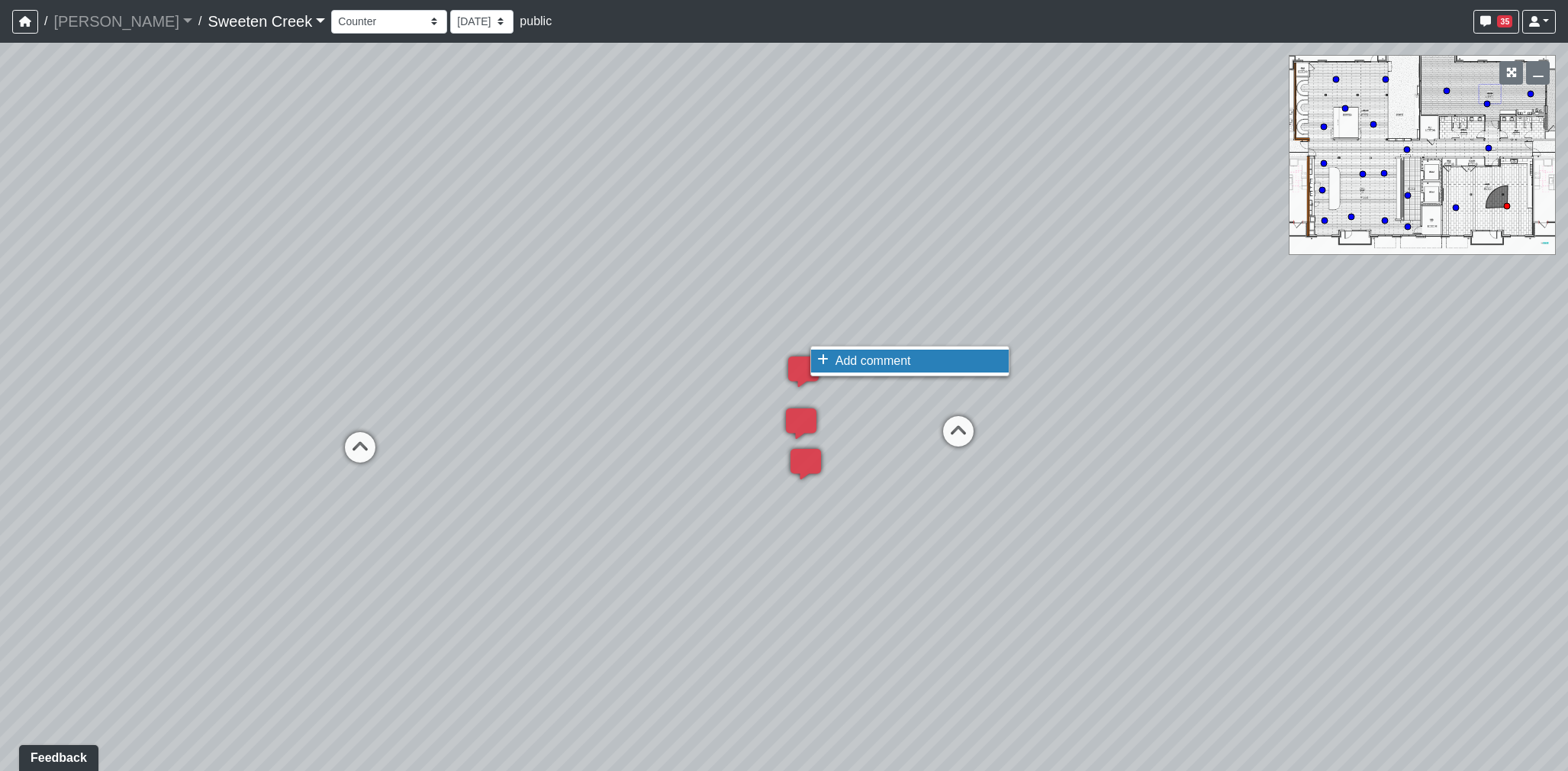
click at [835, 354] on span "Add comment" at bounding box center [873, 361] width 75 height 13
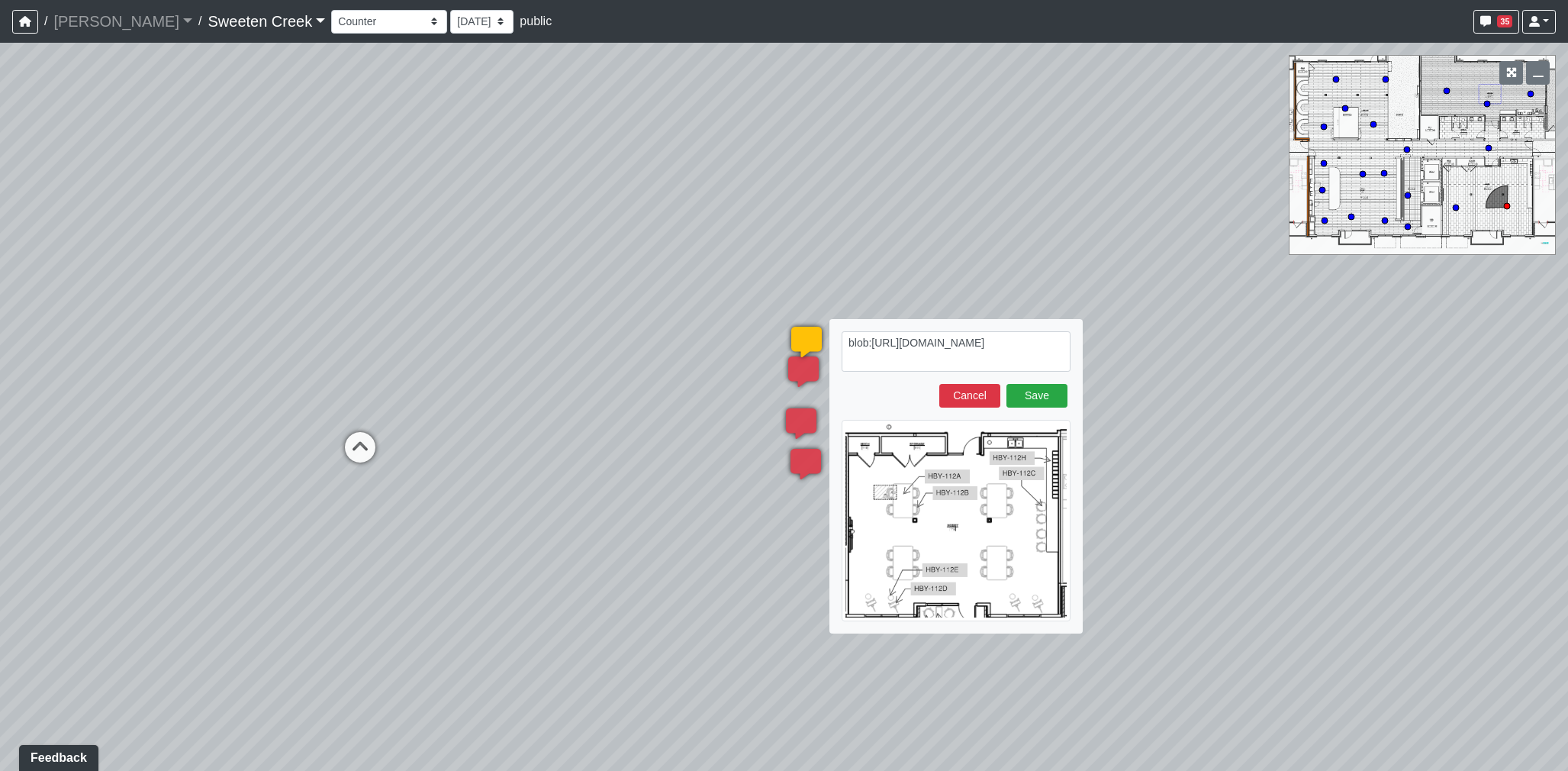
click at [849, 339] on textarea "blob:[URL][DOMAIN_NAME]" at bounding box center [956, 352] width 229 height 41
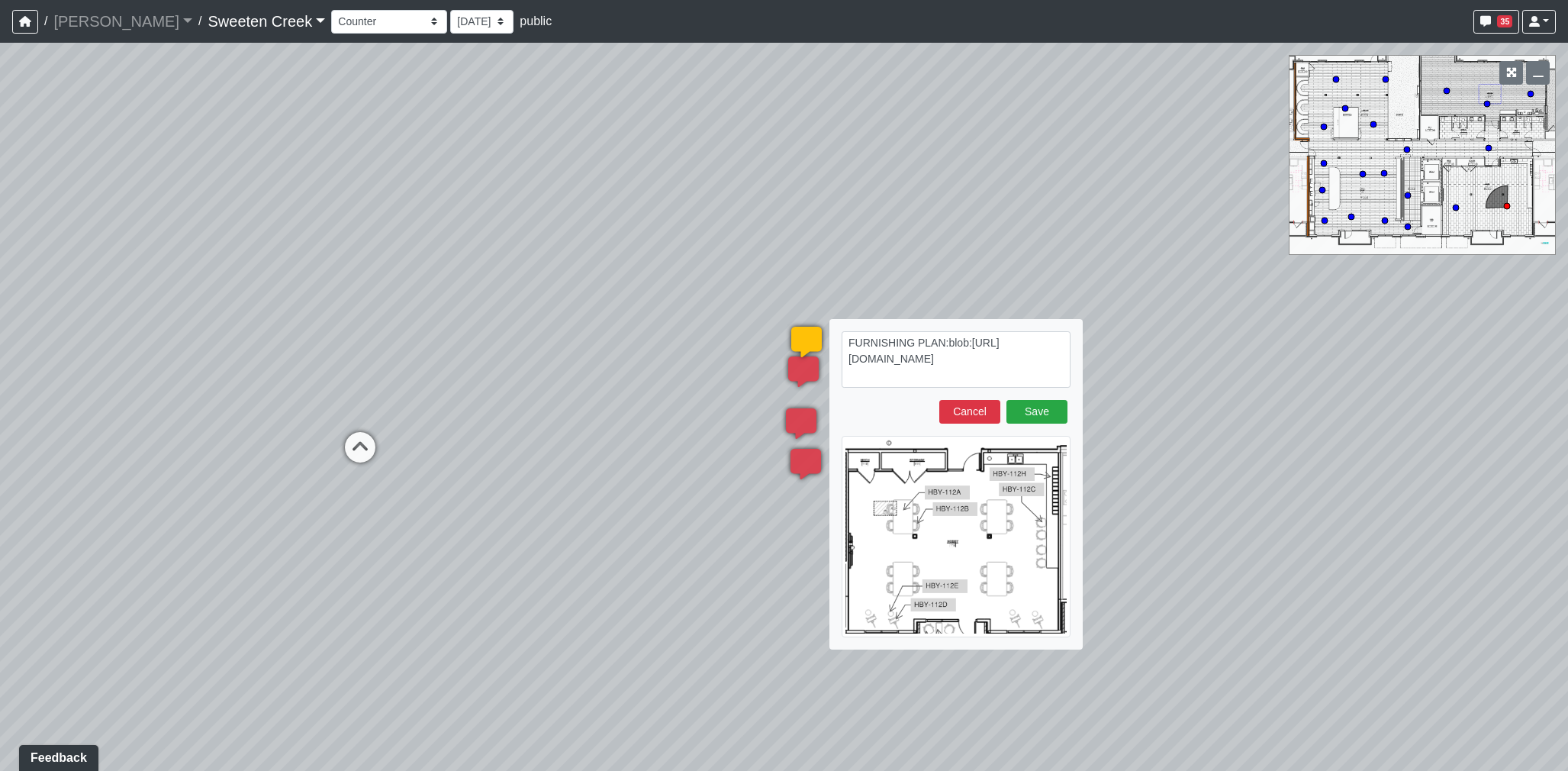
type textarea "FURNISHING PLAN: blob:[URL][DOMAIN_NAME]"
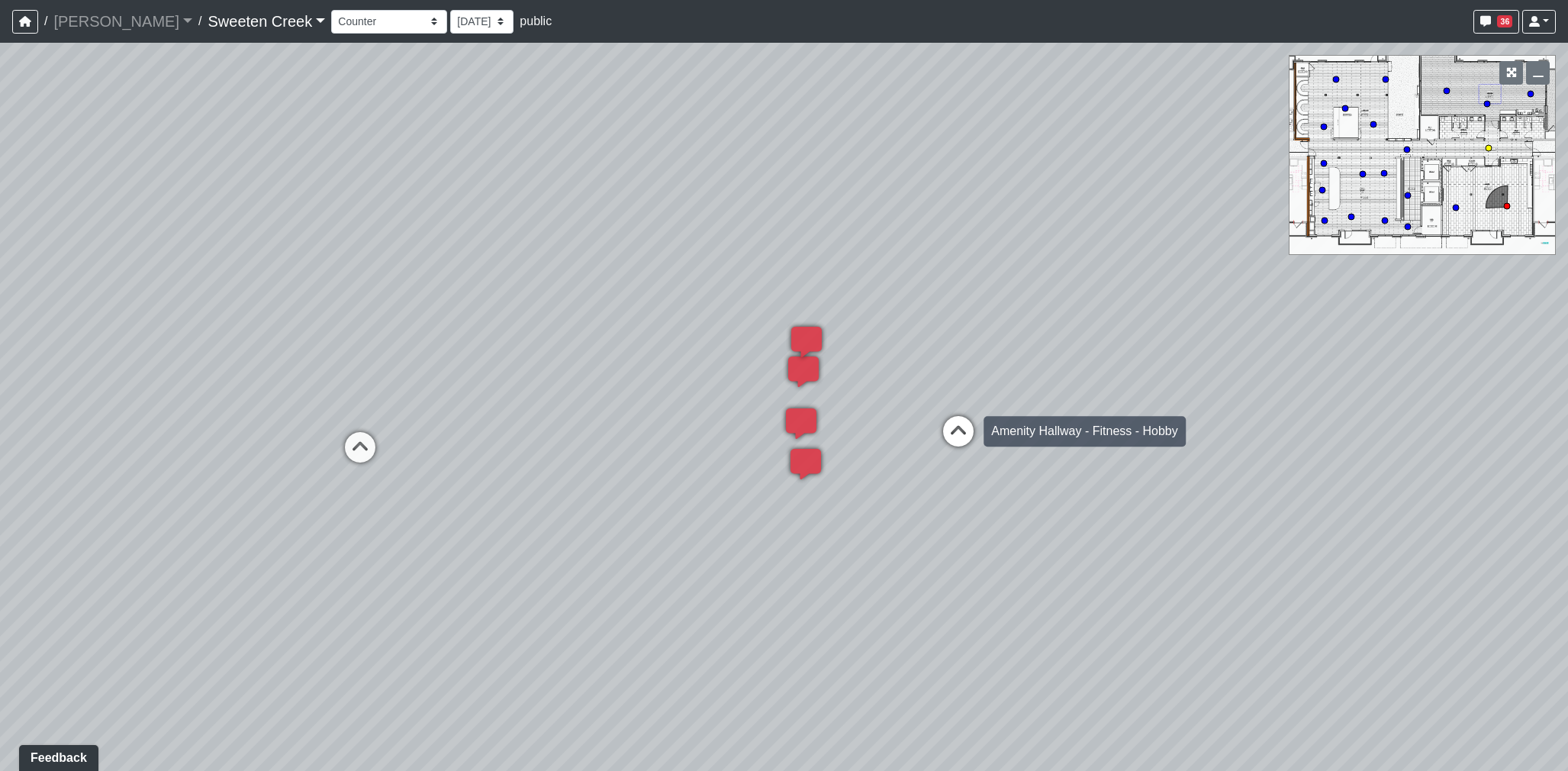
click at [960, 426] on icon at bounding box center [959, 439] width 46 height 46
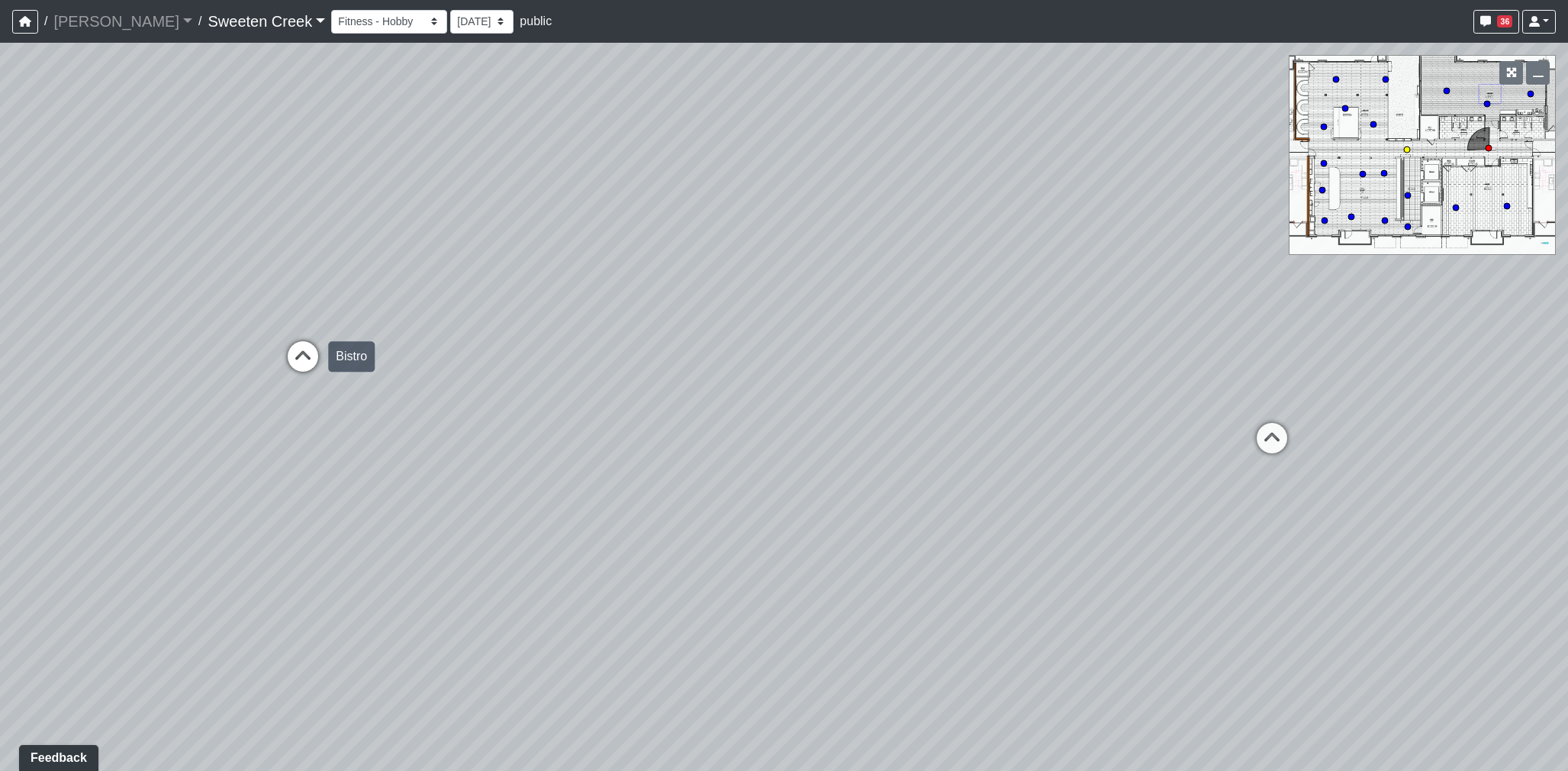
click at [297, 356] on icon at bounding box center [303, 364] width 46 height 46
click at [311, 386] on icon at bounding box center [298, 397] width 46 height 46
drag, startPoint x: 289, startPoint y: 398, endPoint x: 1156, endPoint y: 449, distance: 868.5
click at [1156, 449] on div "Loading... Office Loading... Reception Loading... Mailroom - Elevator Lobby Loa…" at bounding box center [784, 407] width 1568 height 728
click at [1035, 409] on div "Loading... Office Loading... Reception Loading... Mailroom - Elevator Lobby Loa…" at bounding box center [784, 407] width 1568 height 728
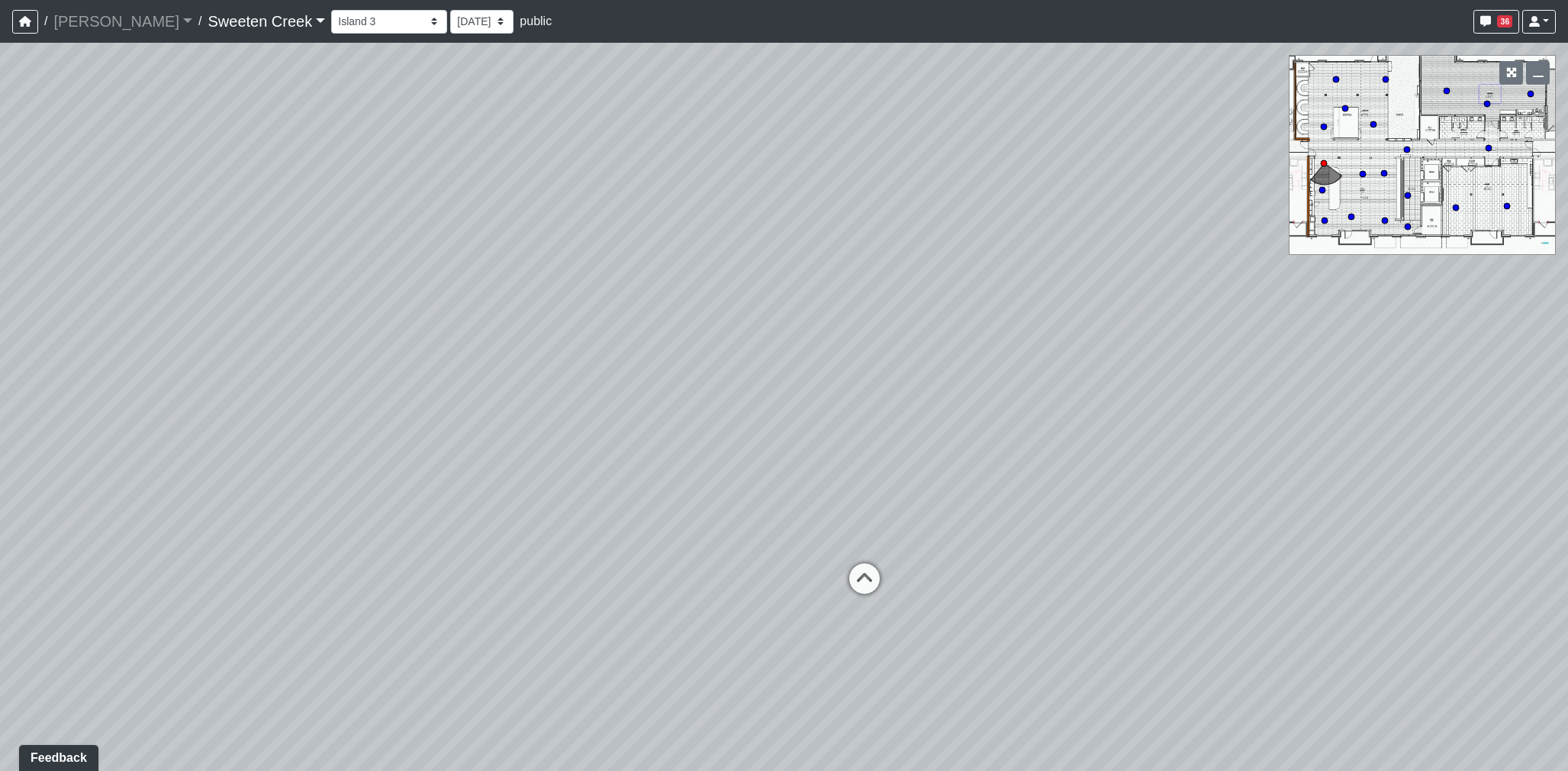
drag, startPoint x: 447, startPoint y: 296, endPoint x: 997, endPoint y: 377, distance: 555.9
click at [997, 377] on div "Loading... Office Loading... Reception Loading... Mailroom - Elevator Lobby Loa…" at bounding box center [784, 407] width 1568 height 728
drag, startPoint x: 783, startPoint y: 370, endPoint x: 1086, endPoint y: 392, distance: 303.8
click at [1086, 392] on div "Loading... Office Loading... Reception Loading... Mailroom - Elevator Lobby Loa…" at bounding box center [784, 407] width 1568 height 728
drag, startPoint x: 688, startPoint y: 317, endPoint x: 804, endPoint y: 323, distance: 116.2
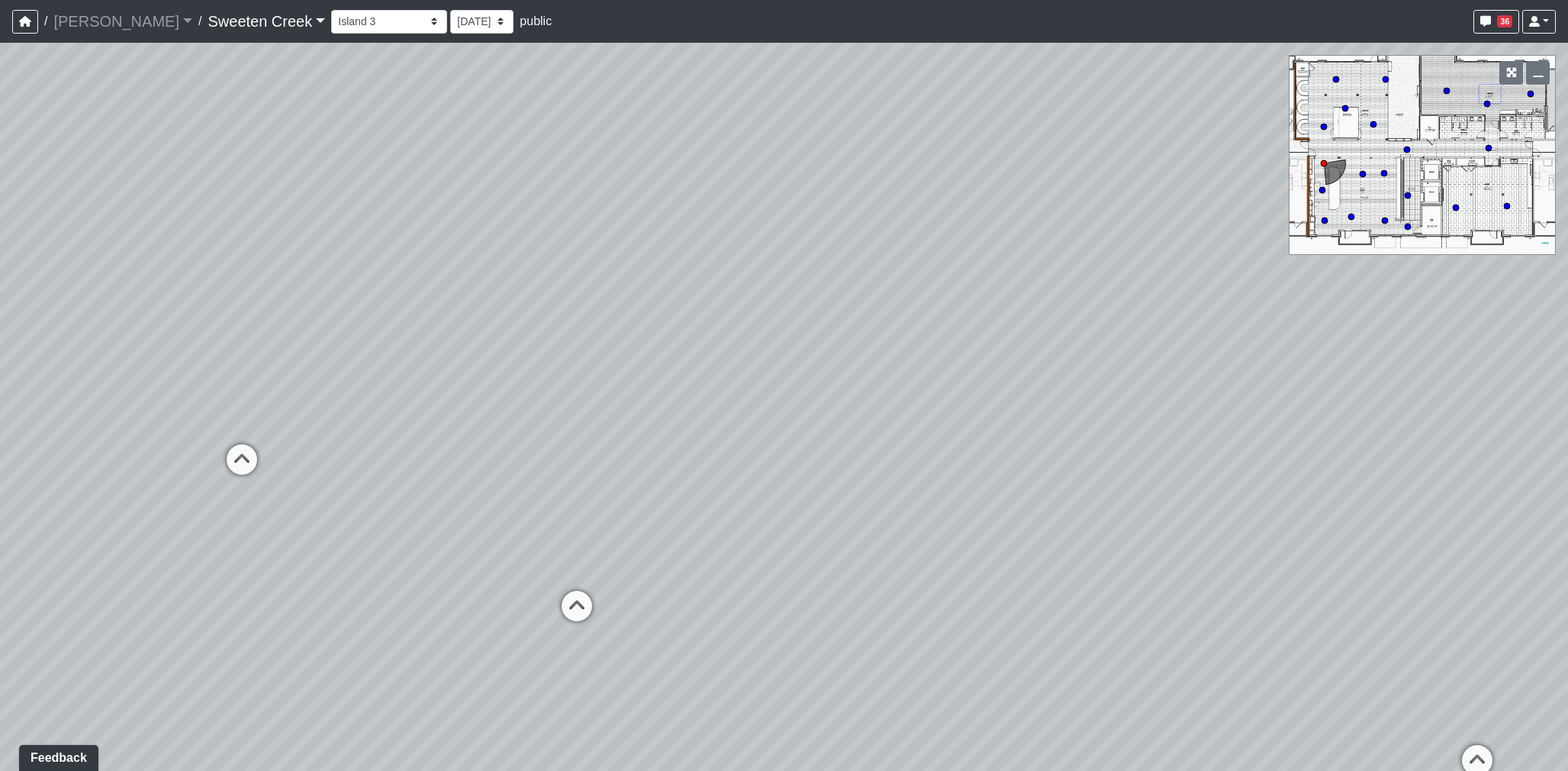
click at [804, 323] on div "Loading... Office Loading... Reception Loading... Mailroom - Elevator Lobby Loa…" at bounding box center [784, 407] width 1568 height 728
drag, startPoint x: 756, startPoint y: 390, endPoint x: 1105, endPoint y: 318, distance: 356.3
click at [1122, 318] on div "Loading... Office Loading... Reception Loading... Mailroom - Elevator Lobby Loa…" at bounding box center [784, 407] width 1568 height 728
drag, startPoint x: 695, startPoint y: 355, endPoint x: 1084, endPoint y: 360, distance: 389.0
click at [1091, 360] on div "Loading... Office Loading... Reception Loading... Mailroom - Elevator Lobby Loa…" at bounding box center [784, 407] width 1568 height 728
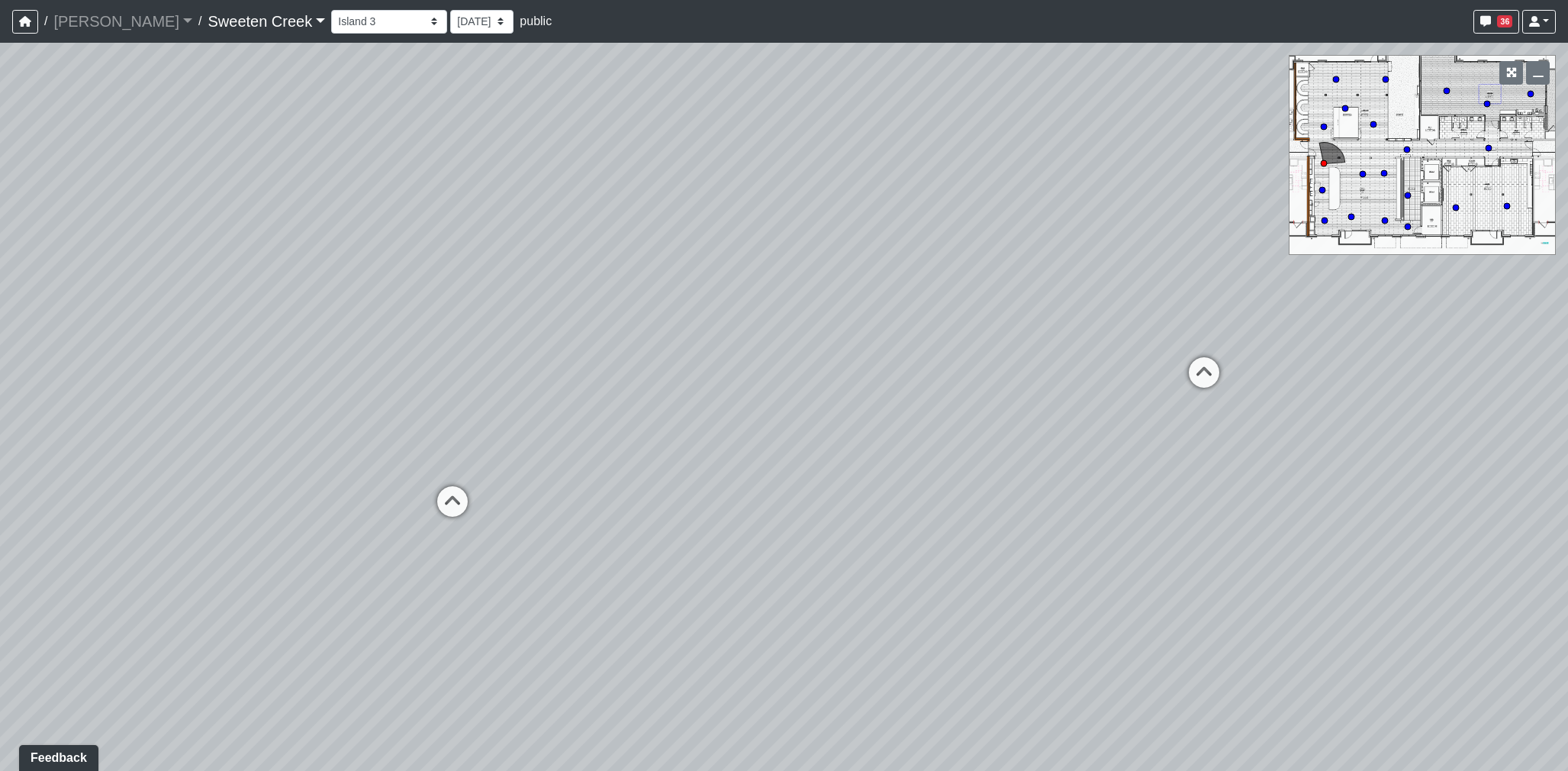
drag, startPoint x: 925, startPoint y: 303, endPoint x: 953, endPoint y: 303, distance: 28.0
click at [953, 303] on div "Loading... Office Loading... Reception Loading... Mailroom - Elevator Lobby Loa…" at bounding box center [784, 407] width 1568 height 728
click at [443, 498] on icon at bounding box center [453, 510] width 46 height 46
select select "q16zMmWStrE7BSECUAY27u"
drag, startPoint x: 334, startPoint y: 487, endPoint x: 67, endPoint y: 550, distance: 274.3
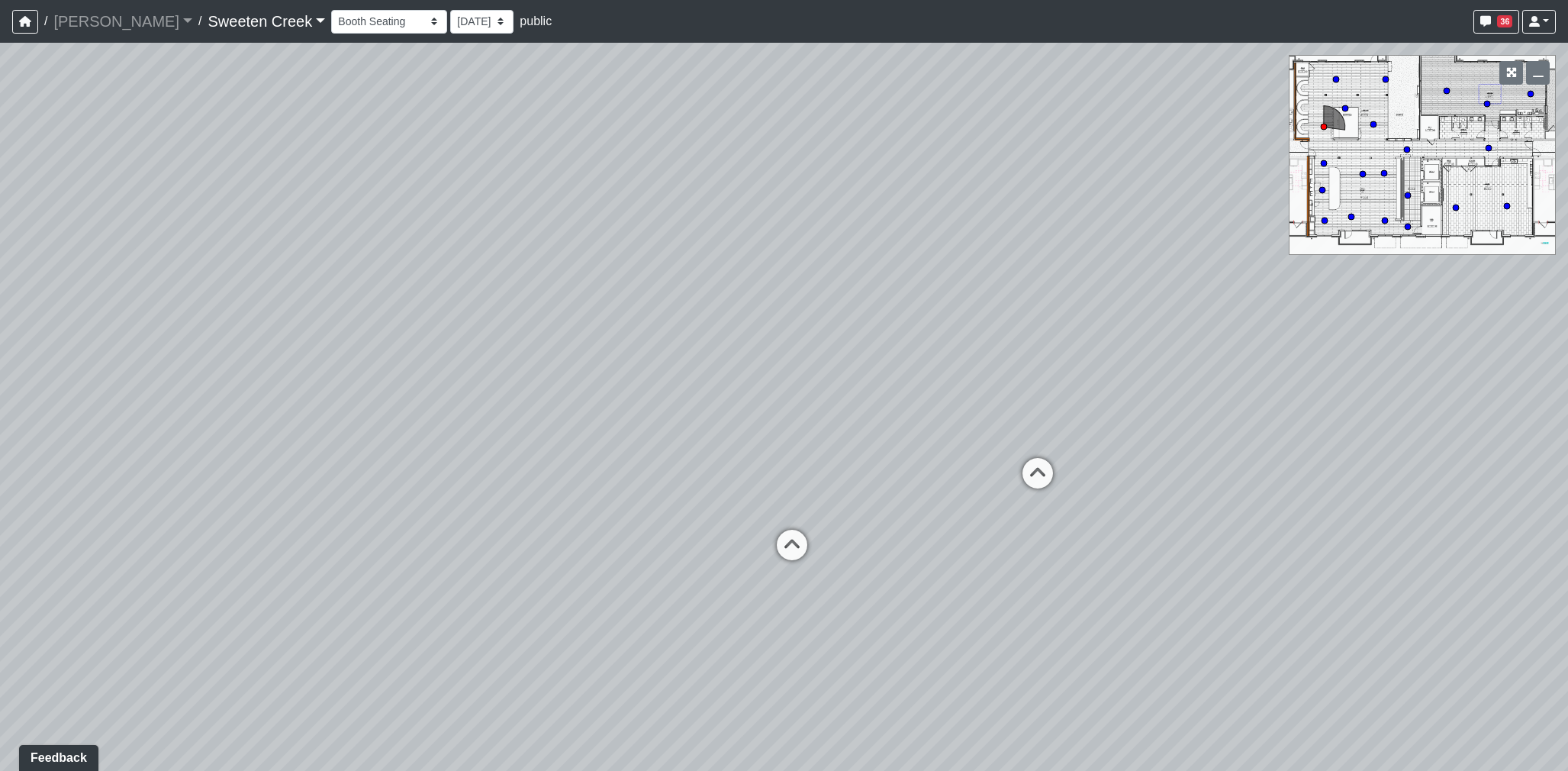
click at [59, 554] on div "Loading... Office Loading... Reception Loading... Mailroom - Elevator Lobby Loa…" at bounding box center [784, 407] width 1568 height 728
drag, startPoint x: 475, startPoint y: 481, endPoint x: 986, endPoint y: 410, distance: 515.9
click at [1028, 394] on div "Loading... Office Loading... Reception Loading... Mailroom - Elevator Lobby Loa…" at bounding box center [784, 407] width 1568 height 728
drag, startPoint x: 983, startPoint y: 441, endPoint x: 1069, endPoint y: 447, distance: 86.2
click at [1069, 447] on div "Loading... Office Loading... Reception Loading... Mailroom - Elevator Lobby Loa…" at bounding box center [784, 407] width 1568 height 728
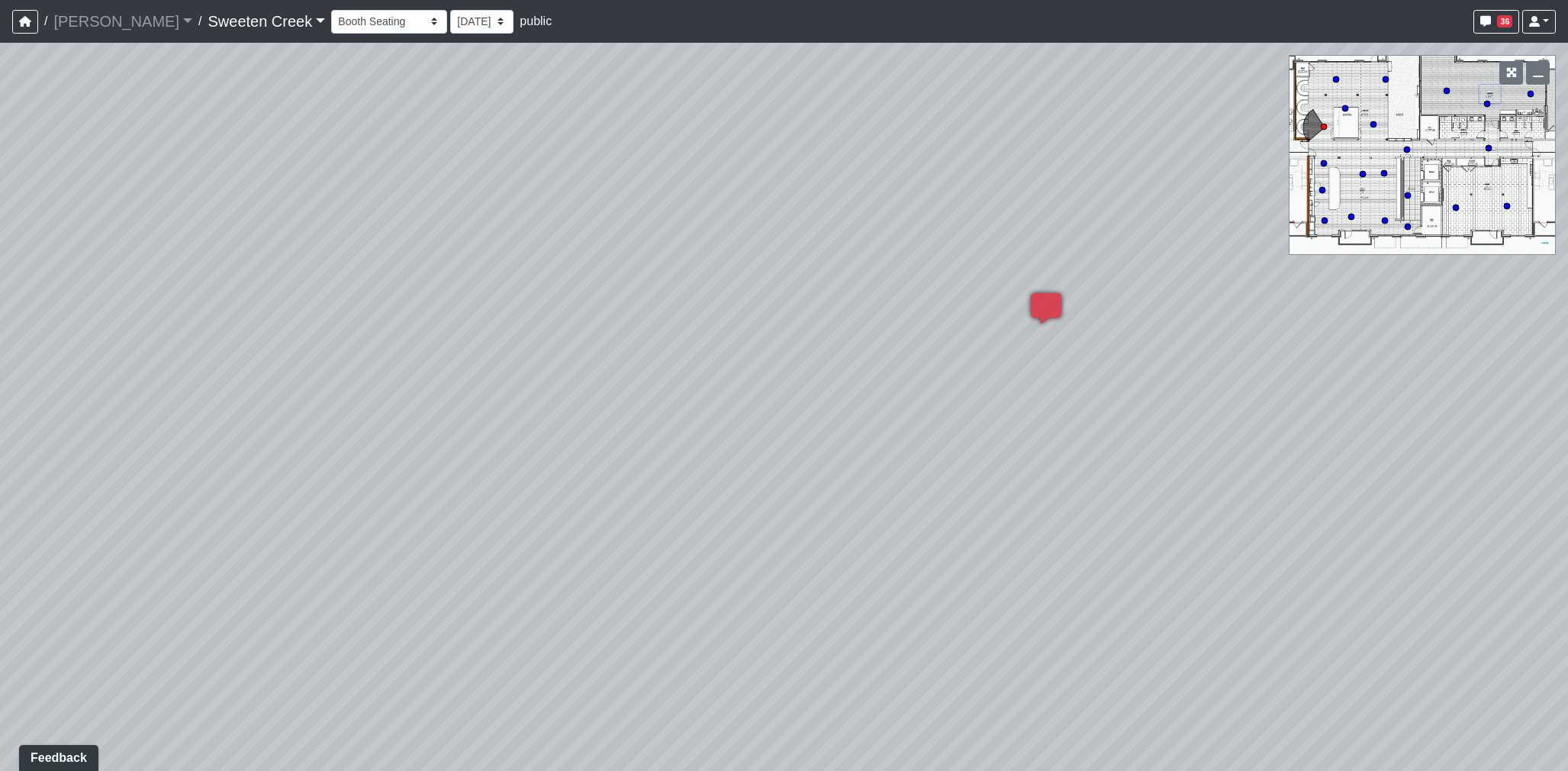
drag, startPoint x: 528, startPoint y: 394, endPoint x: 990, endPoint y: 417, distance: 462.6
click at [990, 417] on div "Loading... Office Loading... Reception Loading... Mailroom - Elevator Lobby Loa…" at bounding box center [784, 407] width 1568 height 728
drag, startPoint x: 658, startPoint y: 418, endPoint x: 1026, endPoint y: 417, distance: 368.0
click at [1026, 417] on div "Loading... Office Loading... Reception Loading... Mailroom - Elevator Lobby Loa…" at bounding box center [784, 407] width 1568 height 728
drag, startPoint x: 1005, startPoint y: 425, endPoint x: 965, endPoint y: 429, distance: 40.2
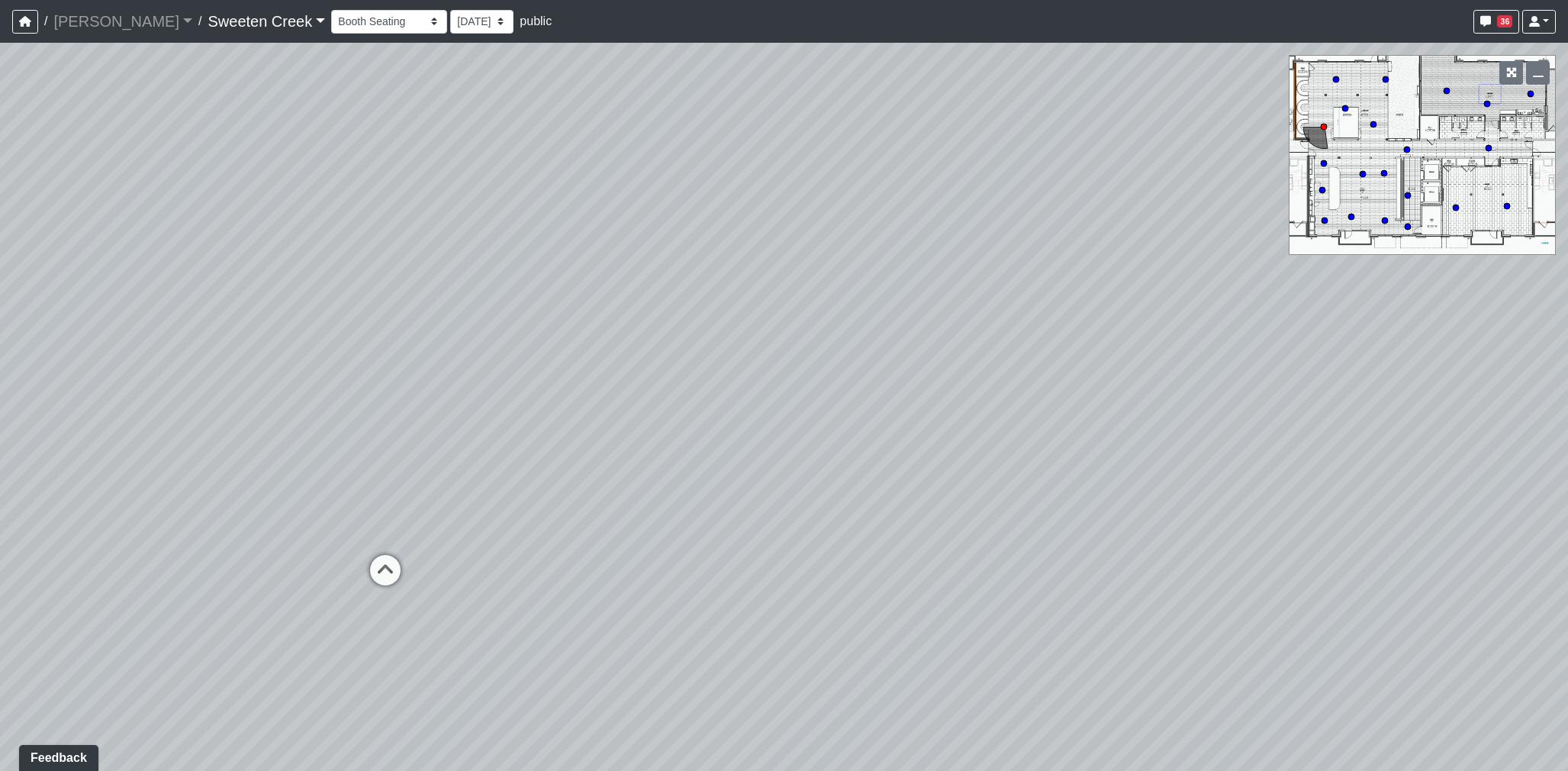
click at [1036, 426] on div "Loading... Office Loading... Reception Loading... Mailroom - Elevator Lobby Loa…" at bounding box center [784, 407] width 1568 height 728
drag, startPoint x: 612, startPoint y: 427, endPoint x: 889, endPoint y: 429, distance: 277.0
click at [889, 429] on div "Loading... Office Loading... Reception Loading... Mailroom - Elevator Lobby Loa…" at bounding box center [784, 407] width 1568 height 728
